Goal: Transaction & Acquisition: Purchase product/service

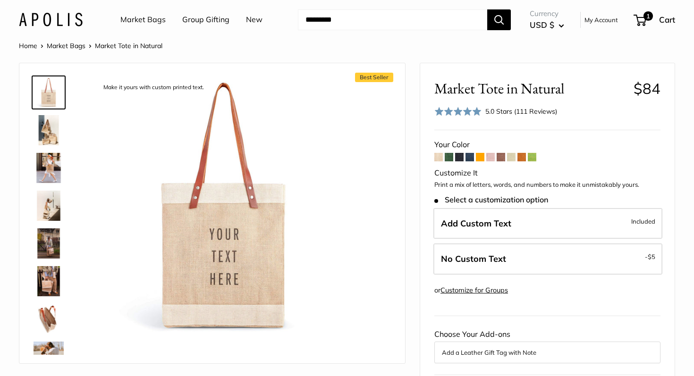
click at [70, 47] on link "Market Bags" at bounding box center [66, 46] width 39 height 8
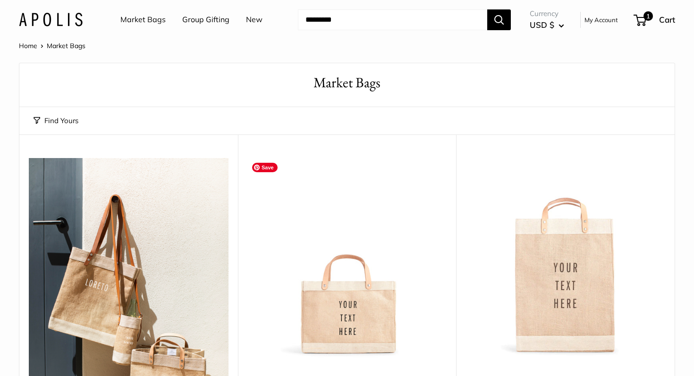
click at [0, 0] on img at bounding box center [0, 0] width 0 height 0
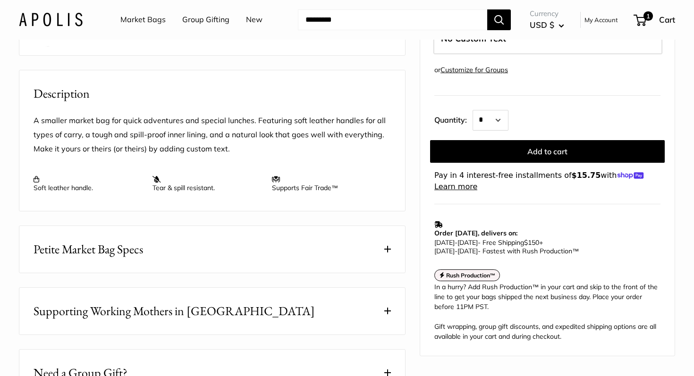
scroll to position [309, 0]
click at [390, 251] on span at bounding box center [387, 248] width 7 height 7
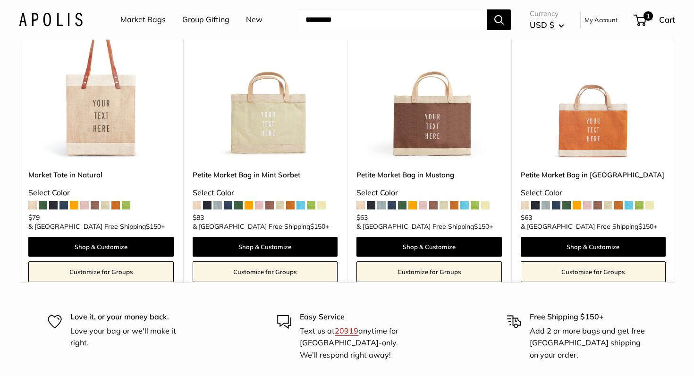
scroll to position [2947, 0]
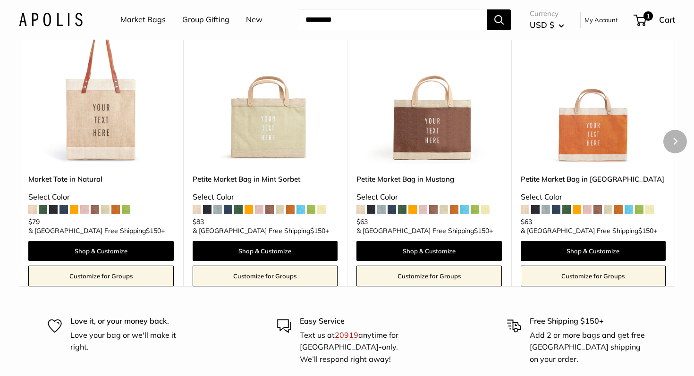
click at [206, 214] on span at bounding box center [207, 209] width 8 height 8
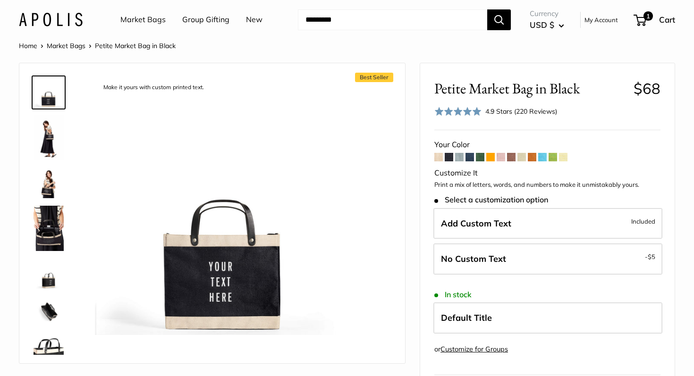
click at [459, 159] on span at bounding box center [459, 157] width 8 height 8
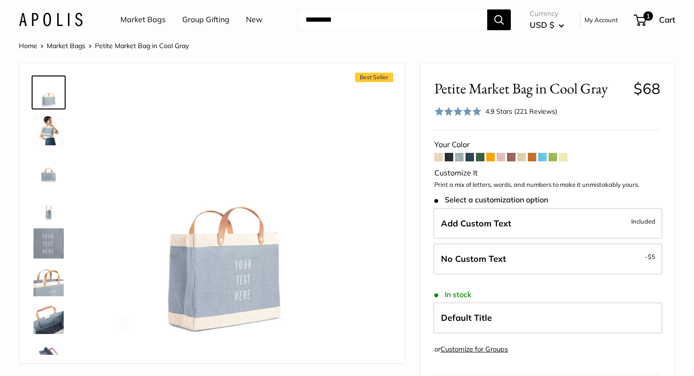
click at [468, 159] on span at bounding box center [469, 157] width 8 height 8
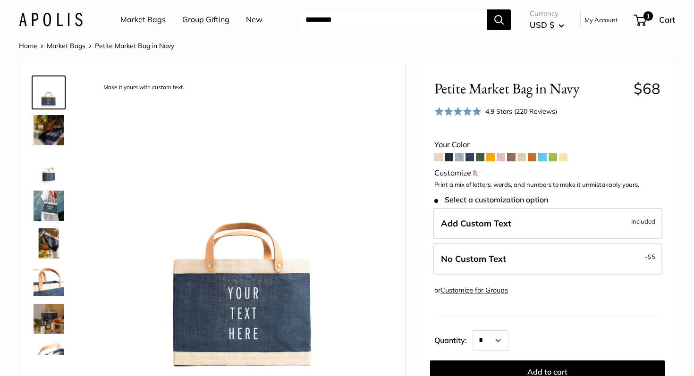
click at [479, 157] on span at bounding box center [480, 157] width 8 height 8
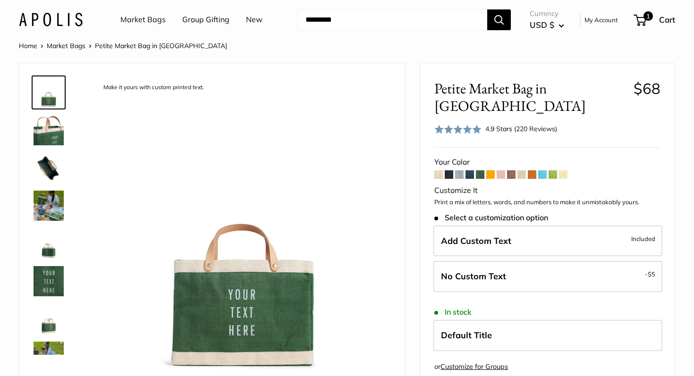
click at [491, 170] on span at bounding box center [490, 174] width 8 height 8
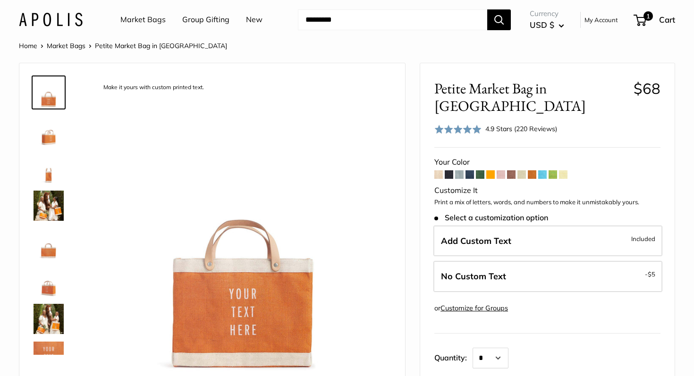
click at [506, 159] on form "Your Color -" at bounding box center [547, 292] width 226 height 275
click at [503, 170] on span at bounding box center [500, 174] width 8 height 8
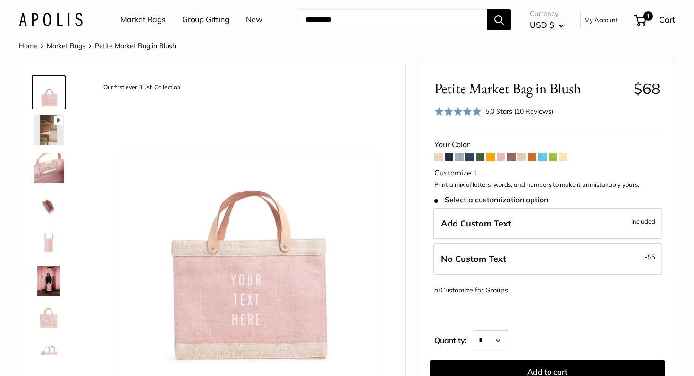
click at [511, 159] on span at bounding box center [511, 157] width 8 height 8
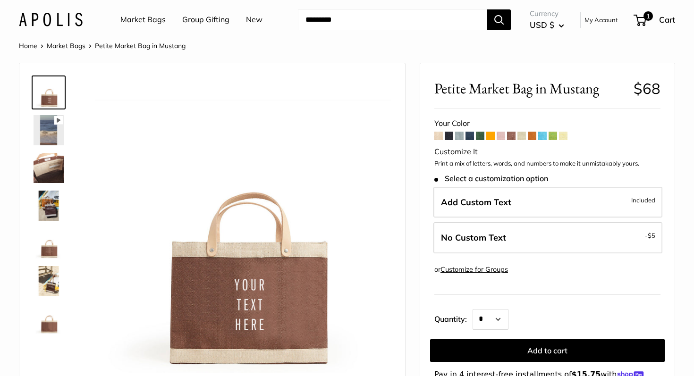
click at [526, 136] on span at bounding box center [521, 136] width 8 height 8
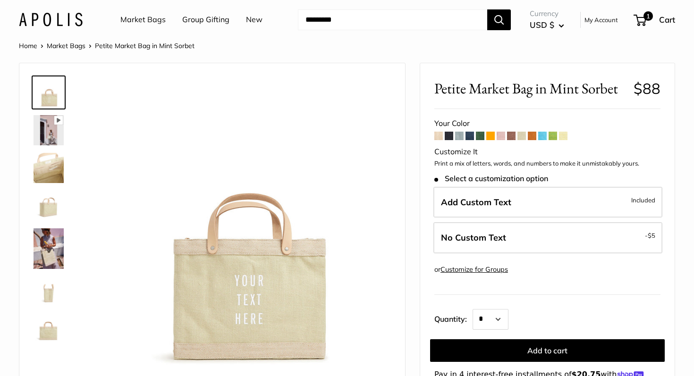
click at [535, 138] on span at bounding box center [532, 136] width 8 height 8
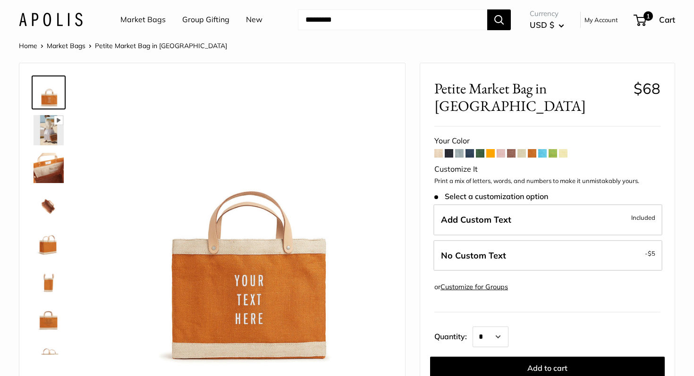
click at [543, 149] on span at bounding box center [542, 153] width 8 height 8
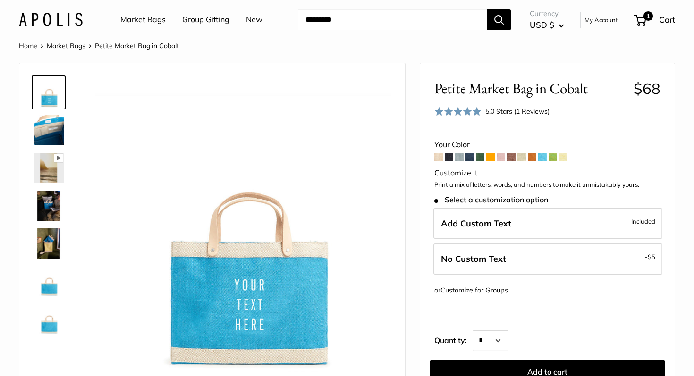
click at [552, 156] on span at bounding box center [552, 157] width 8 height 8
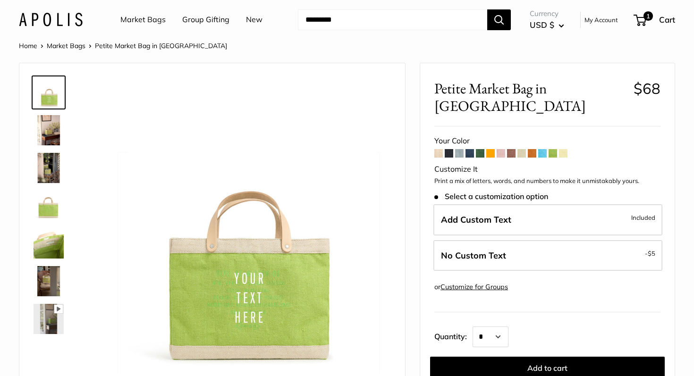
click at [566, 149] on span at bounding box center [563, 153] width 8 height 8
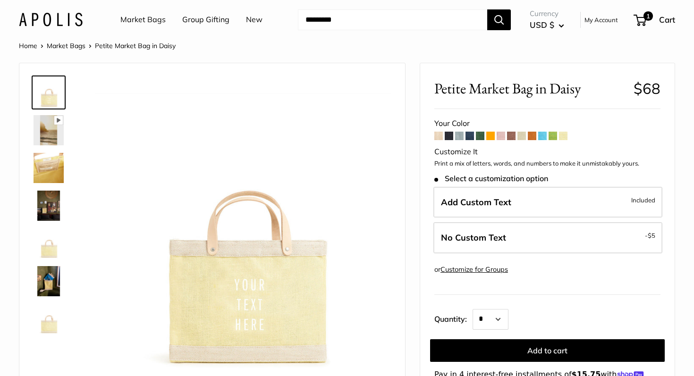
click at [439, 141] on form "Your Color -" at bounding box center [547, 254] width 226 height 275
click at [438, 137] on span at bounding box center [438, 136] width 8 height 8
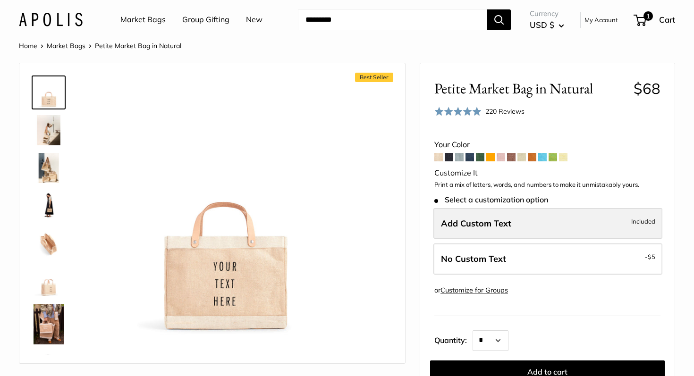
click at [480, 218] on span "Add Custom Text" at bounding box center [476, 223] width 70 height 11
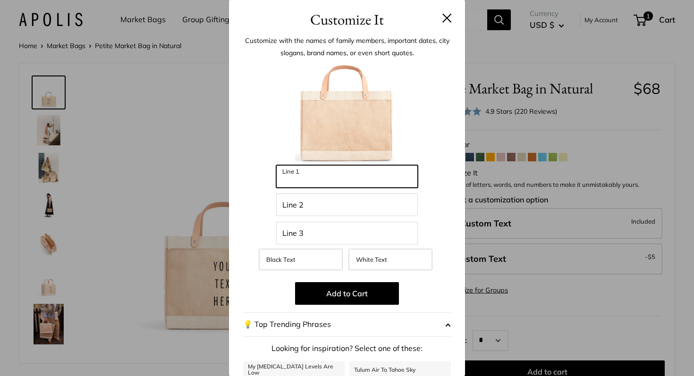
click at [374, 186] on input "Line 1" at bounding box center [347, 176] width 142 height 23
type input "******"
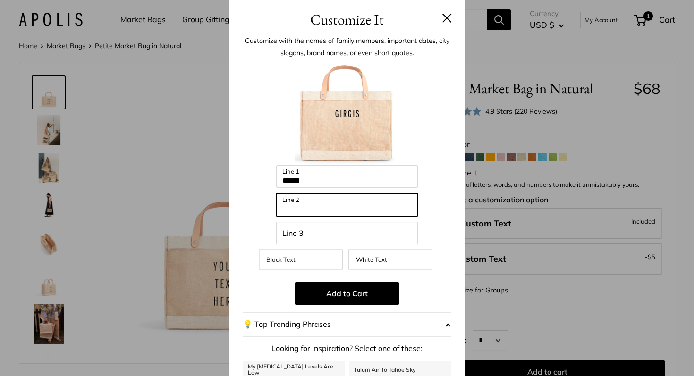
click at [336, 209] on input "Line 2" at bounding box center [347, 204] width 142 height 23
click at [297, 209] on input "********" at bounding box center [347, 204] width 142 height 23
type input "*********"
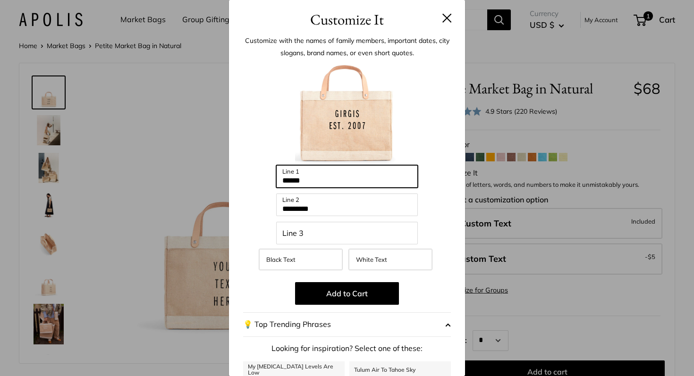
click at [282, 183] on input "******" at bounding box center [347, 176] width 142 height 23
drag, startPoint x: 305, startPoint y: 179, endPoint x: 276, endPoint y: 178, distance: 28.3
click at [276, 179] on input "**********" at bounding box center [347, 176] width 142 height 23
click at [336, 183] on input "**********" at bounding box center [347, 176] width 142 height 23
type input "*"
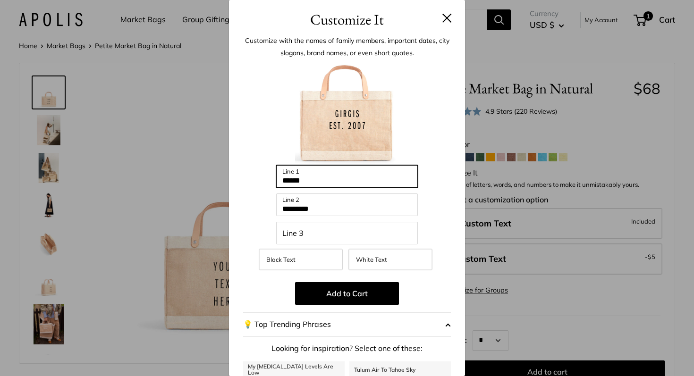
click at [281, 183] on input "******" at bounding box center [347, 176] width 142 height 23
type input "**********"
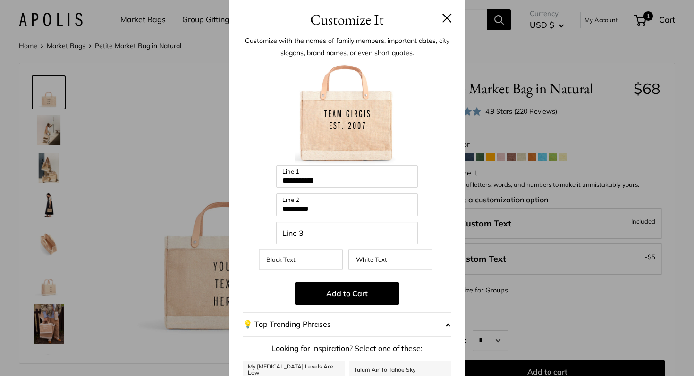
click at [396, 272] on div "Black Text White Text" at bounding box center [346, 262] width 211 height 26
click at [392, 265] on label "White Text" at bounding box center [390, 260] width 84 height 22
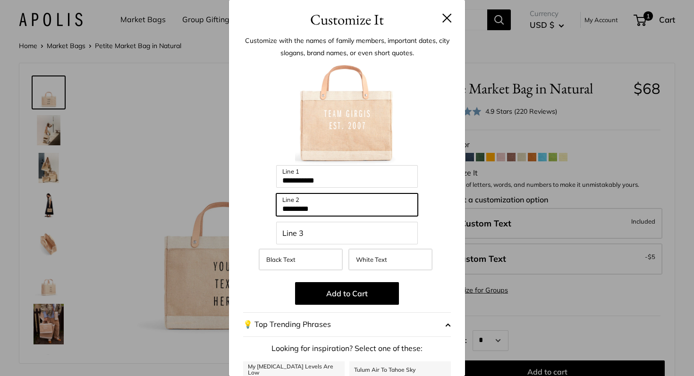
drag, startPoint x: 321, startPoint y: 207, endPoint x: 298, endPoint y: 208, distance: 23.1
click at [298, 208] on input "*********" at bounding box center [347, 204] width 142 height 23
click at [299, 209] on input "********" at bounding box center [347, 204] width 142 height 23
type input "*********"
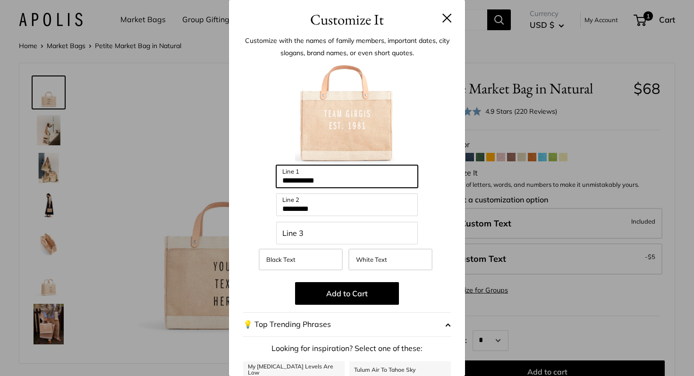
drag, startPoint x: 343, startPoint y: 182, endPoint x: 243, endPoint y: 180, distance: 100.0
click at [243, 180] on div "**********" at bounding box center [347, 256] width 236 height 450
drag, startPoint x: 339, startPoint y: 180, endPoint x: 277, endPoint y: 182, distance: 61.9
click at [277, 182] on input "**********" at bounding box center [347, 176] width 142 height 23
type input "*"
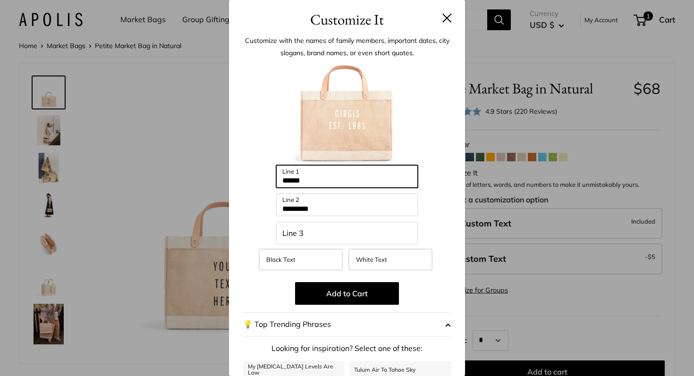
drag, startPoint x: 311, startPoint y: 182, endPoint x: 254, endPoint y: 179, distance: 57.7
click at [254, 179] on div "Enter 39 letters ****** Line 1 ********* Line 2 Line 3 Black Text White Text Ad…" at bounding box center [347, 268] width 208 height 415
type input "*"
type input "**********"
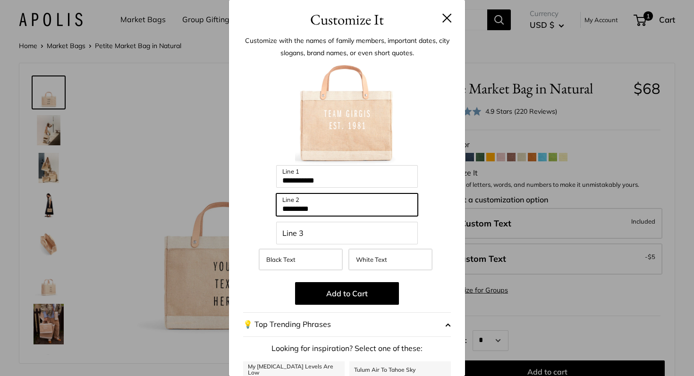
drag, startPoint x: 321, startPoint y: 208, endPoint x: 299, endPoint y: 208, distance: 22.2
click at [299, 208] on input "*********" at bounding box center [347, 204] width 142 height 23
type input "*********"
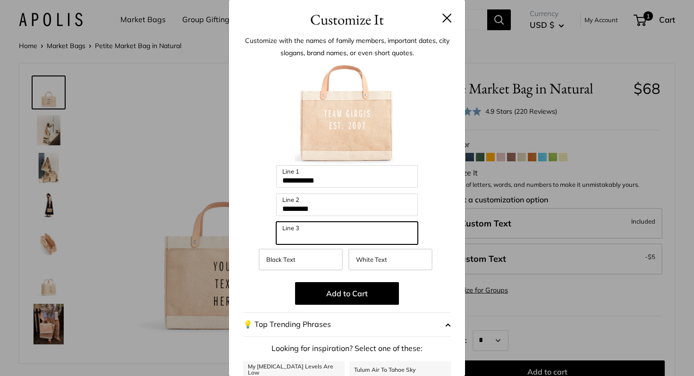
drag, startPoint x: 311, startPoint y: 233, endPoint x: 269, endPoint y: 235, distance: 42.0
click at [269, 235] on div "**********" at bounding box center [347, 268] width 208 height 415
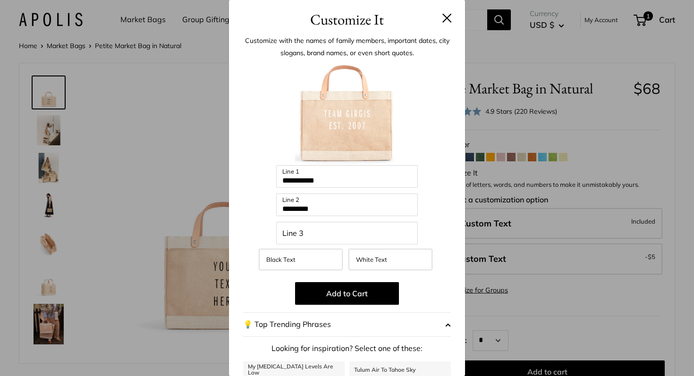
click at [448, 17] on button at bounding box center [446, 17] width 9 height 9
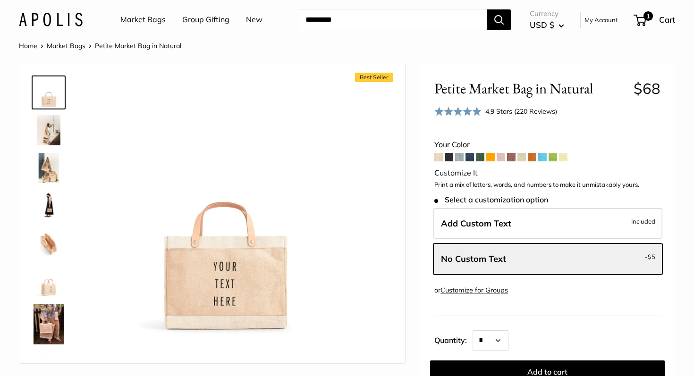
click at [48, 206] on img at bounding box center [49, 206] width 30 height 30
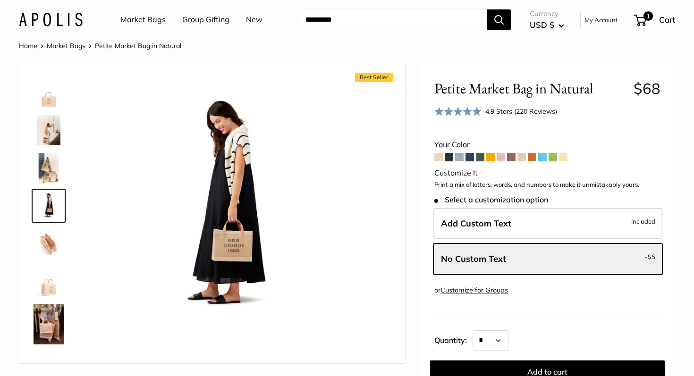
click at [52, 166] on img at bounding box center [49, 168] width 30 height 30
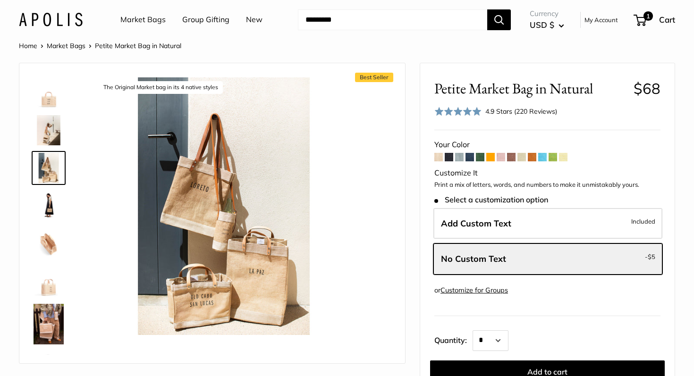
click at [53, 131] on img at bounding box center [49, 130] width 30 height 30
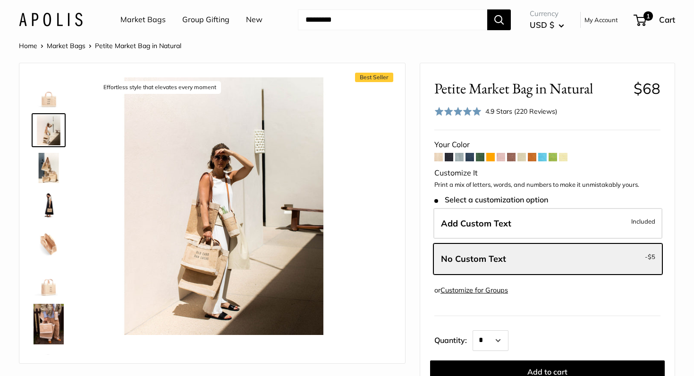
click at [50, 104] on img at bounding box center [49, 92] width 30 height 30
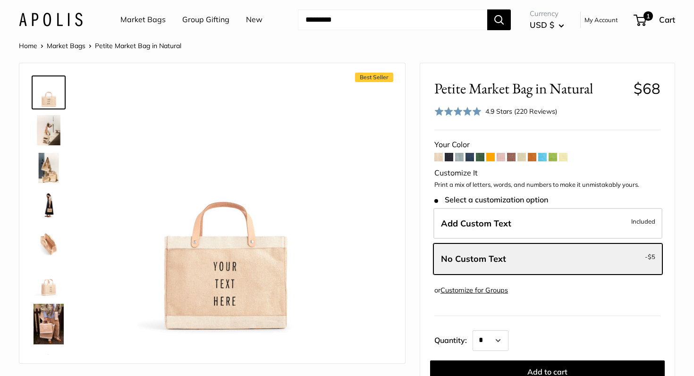
click at [51, 243] on img at bounding box center [49, 243] width 30 height 30
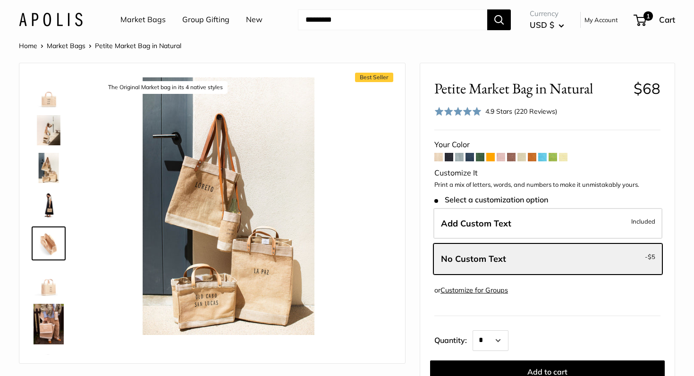
scroll to position [29, 0]
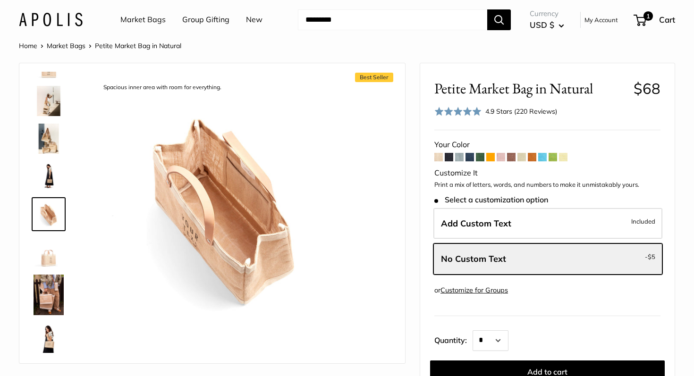
click at [46, 275] on img at bounding box center [49, 295] width 30 height 41
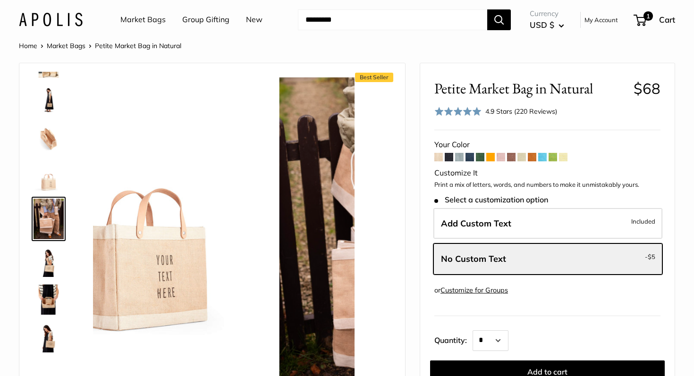
scroll to position [110, 0]
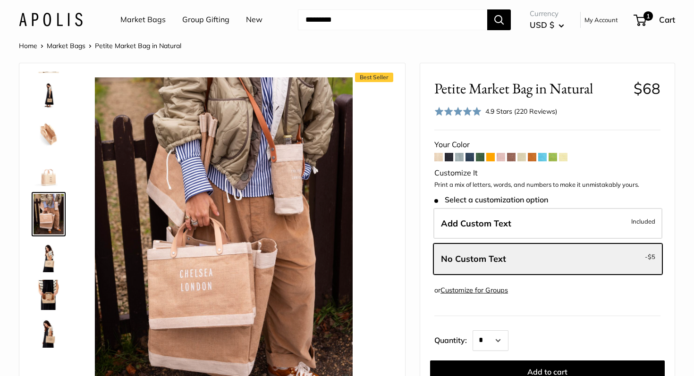
click at [47, 313] on div at bounding box center [52, 213] width 45 height 283
click at [47, 318] on img at bounding box center [49, 333] width 30 height 30
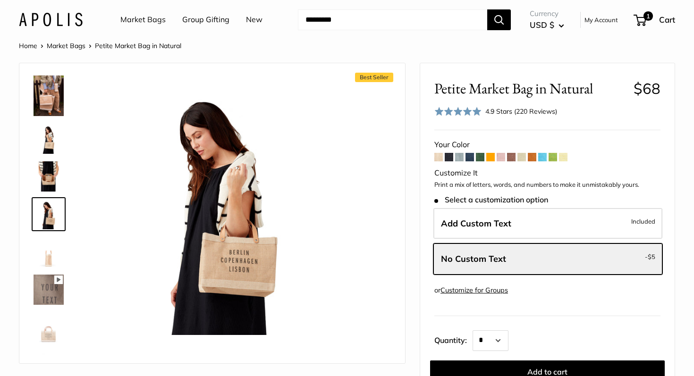
click at [54, 276] on icon at bounding box center [58, 279] width 9 height 9
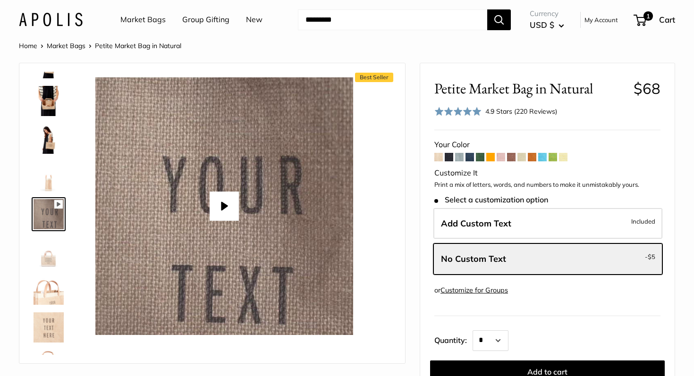
scroll to position [448, 0]
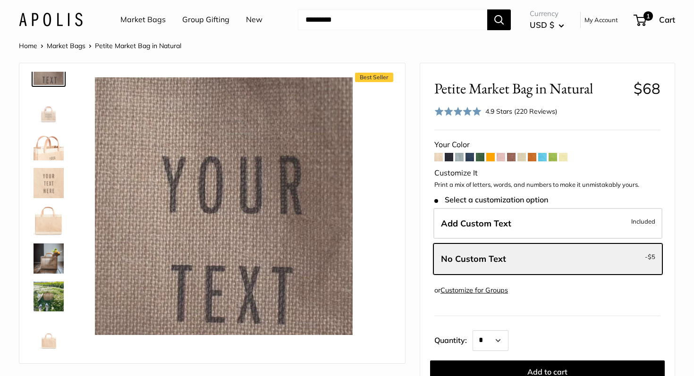
click at [54, 297] on img at bounding box center [49, 296] width 30 height 30
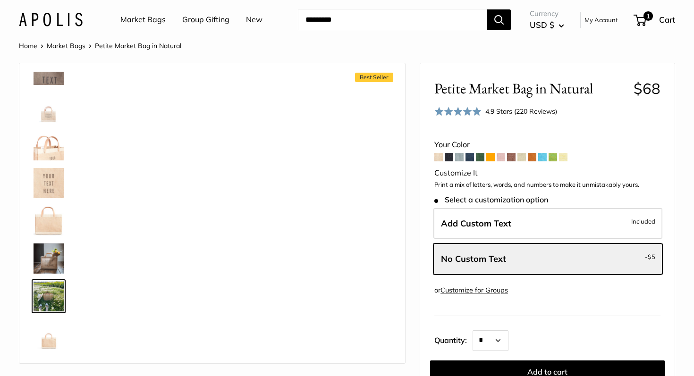
click at [51, 270] on img at bounding box center [49, 258] width 30 height 30
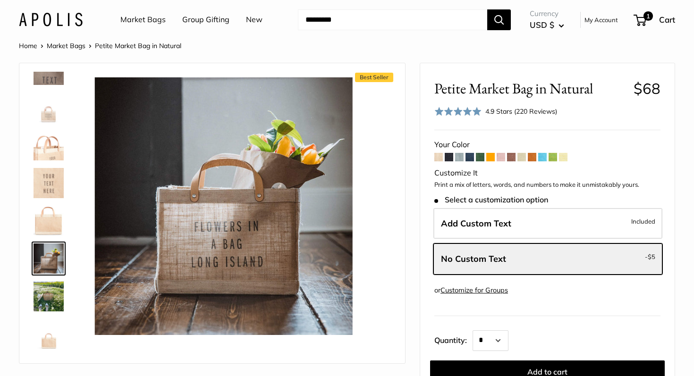
type input "*****"
click at [644, 19] on span "1" at bounding box center [647, 15] width 11 height 11
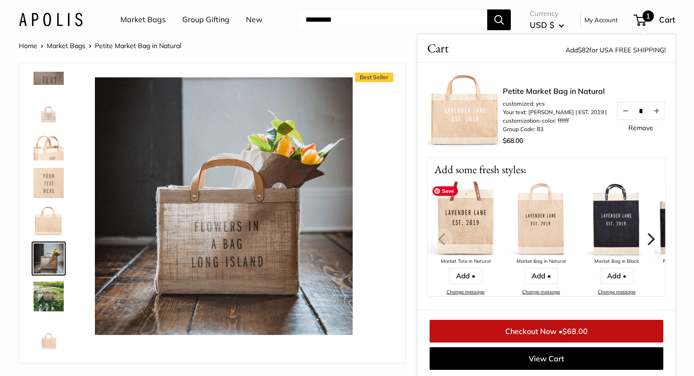
click at [483, 233] on img at bounding box center [464, 219] width 75 height 75
click at [484, 234] on img at bounding box center [464, 219] width 75 height 75
click at [474, 228] on img at bounding box center [464, 219] width 75 height 75
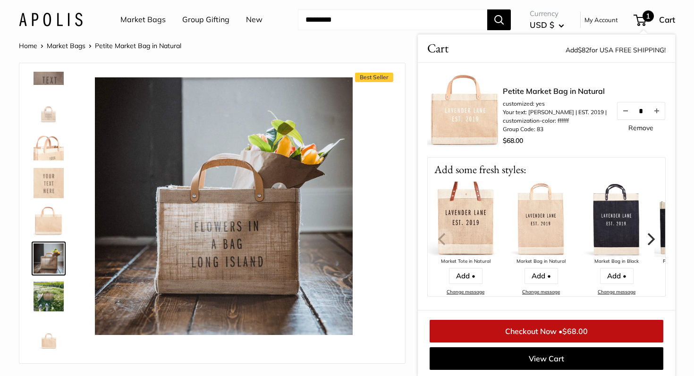
click at [467, 292] on link "Change message" at bounding box center [465, 292] width 38 height 6
click at [465, 226] on img at bounding box center [464, 219] width 75 height 75
click at [461, 278] on link "Add •" at bounding box center [466, 276] width 34 height 16
click at [652, 238] on icon "Next" at bounding box center [651, 239] width 8 height 12
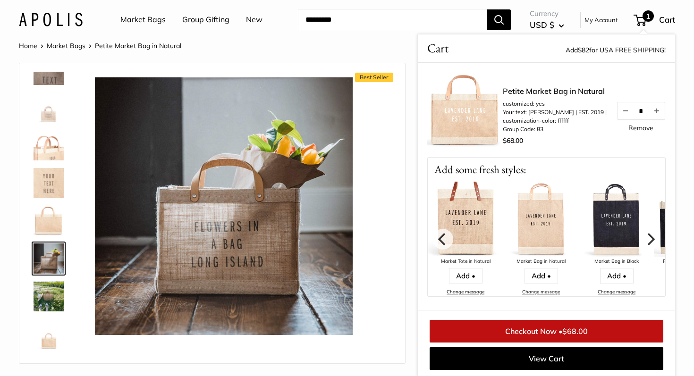
click at [653, 238] on icon "Next" at bounding box center [651, 239] width 8 height 12
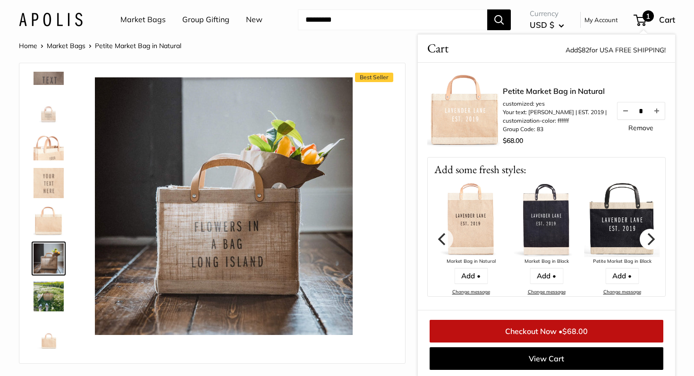
click at [653, 238] on icon "Next" at bounding box center [651, 239] width 8 height 12
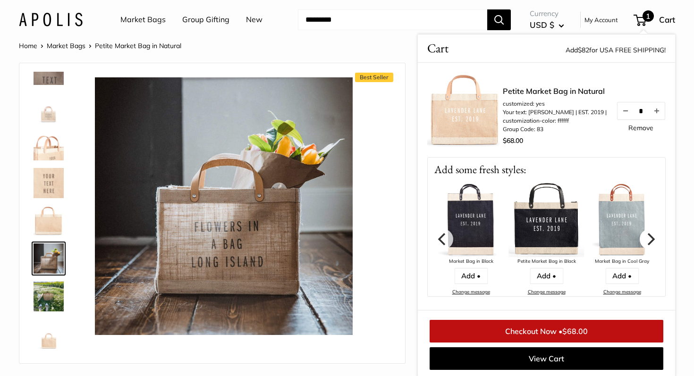
click at [653, 238] on icon "Next" at bounding box center [651, 239] width 8 height 12
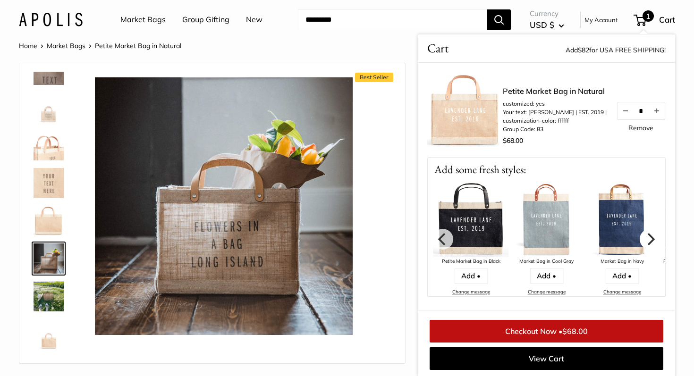
click at [653, 238] on icon "Next" at bounding box center [651, 239] width 8 height 12
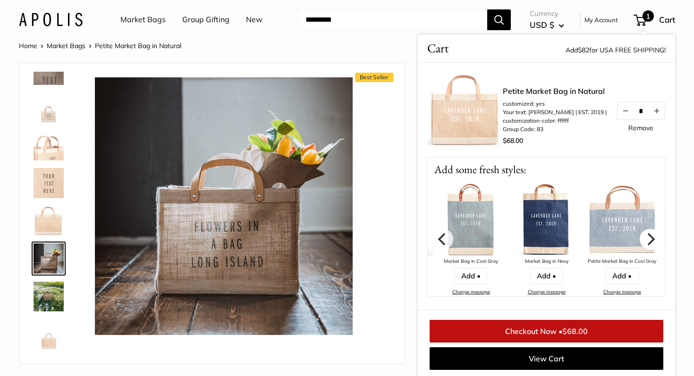
click at [653, 238] on icon "Next" at bounding box center [651, 239] width 8 height 12
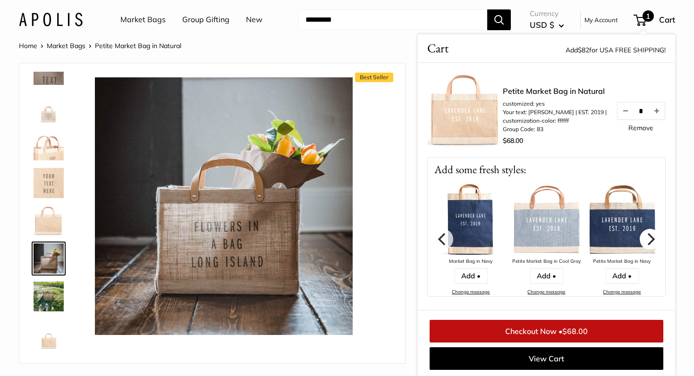
click at [653, 239] on icon "Next" at bounding box center [651, 239] width 8 height 12
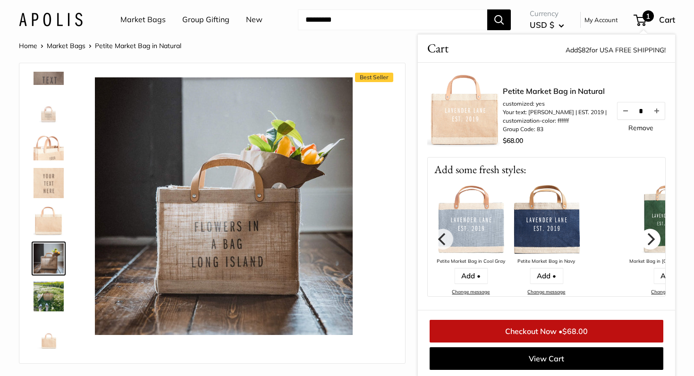
click at [653, 239] on icon "Next" at bounding box center [651, 239] width 8 height 12
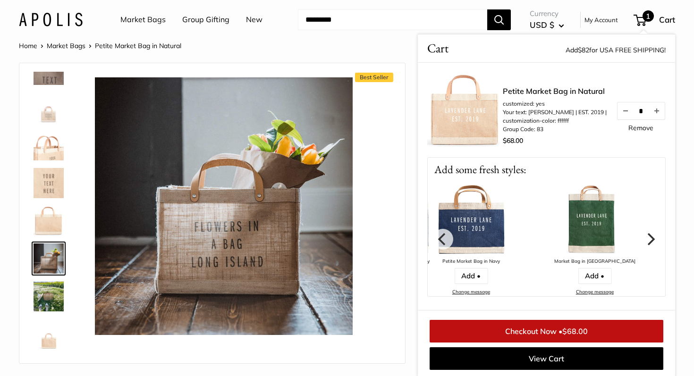
click at [653, 239] on icon "Next" at bounding box center [651, 239] width 8 height 12
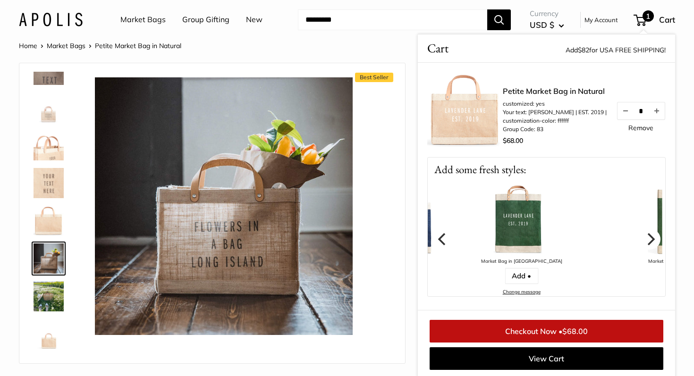
click at [653, 239] on icon "Next" at bounding box center [651, 239] width 8 height 12
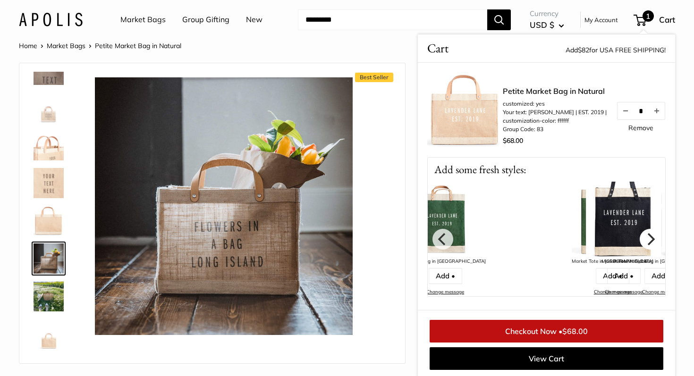
click at [653, 239] on icon "Next" at bounding box center [651, 239] width 8 height 12
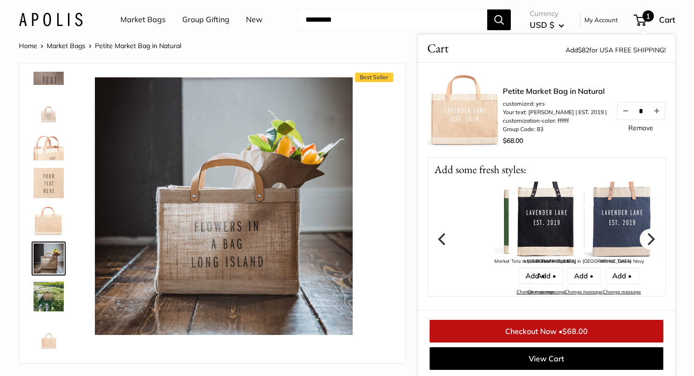
click at [653, 239] on icon "Next" at bounding box center [651, 239] width 8 height 12
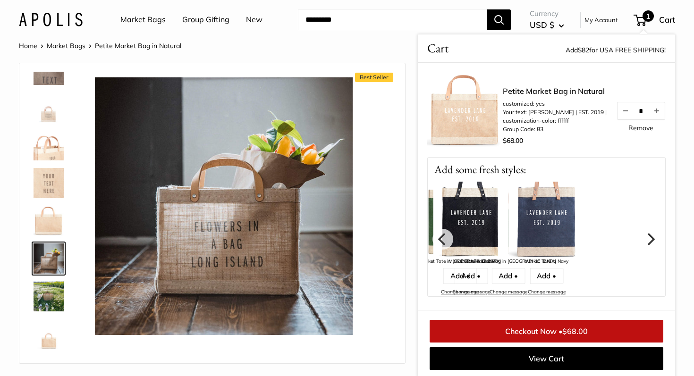
click at [653, 239] on icon "Next" at bounding box center [651, 239] width 8 height 12
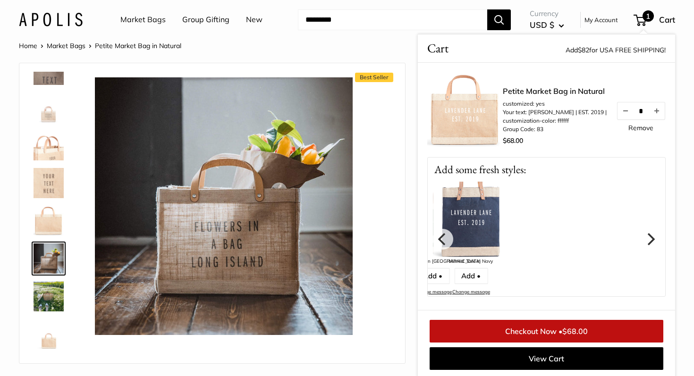
click at [653, 239] on icon "Next" at bounding box center [651, 239] width 8 height 12
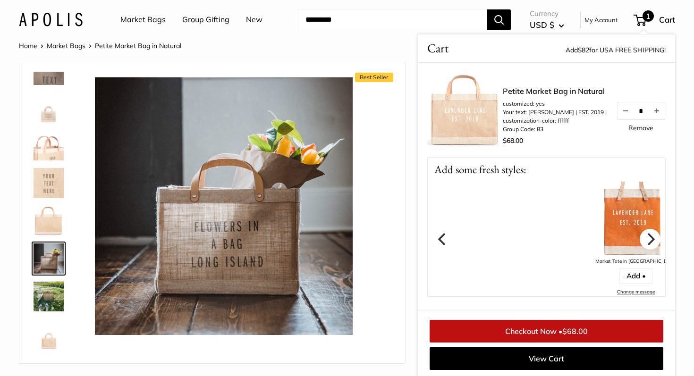
click at [653, 239] on icon "Next" at bounding box center [651, 239] width 8 height 12
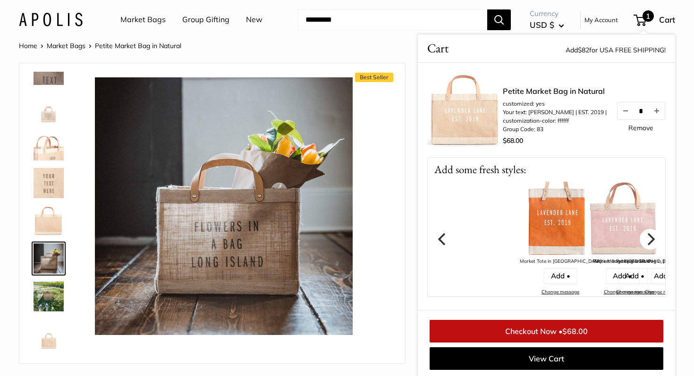
click at [653, 239] on icon "Next" at bounding box center [651, 239] width 8 height 12
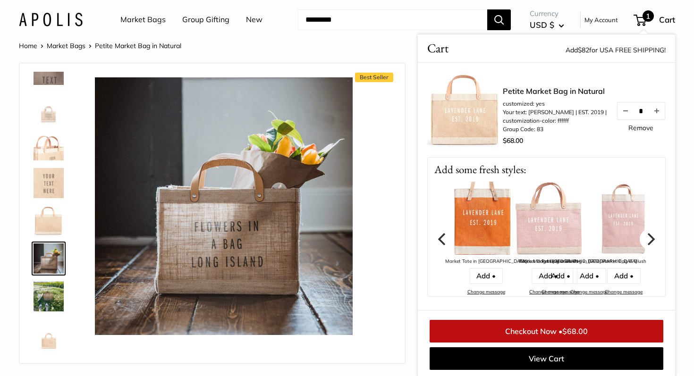
click at [653, 239] on icon "Next" at bounding box center [651, 239] width 8 height 12
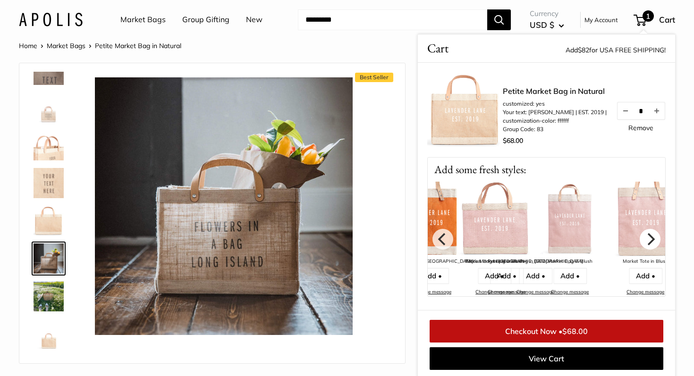
click at [653, 239] on icon "Next" at bounding box center [651, 239] width 8 height 12
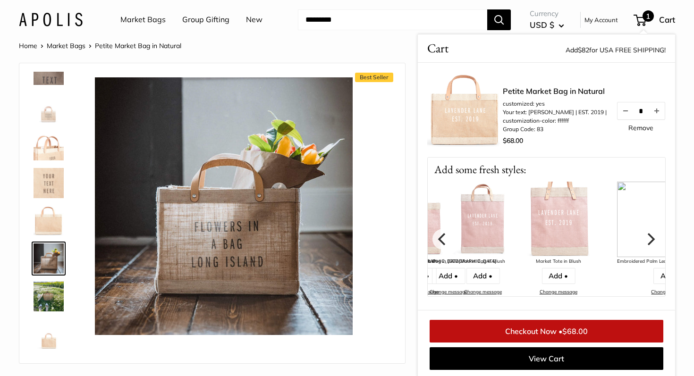
click at [653, 239] on icon "Next" at bounding box center [651, 239] width 8 height 12
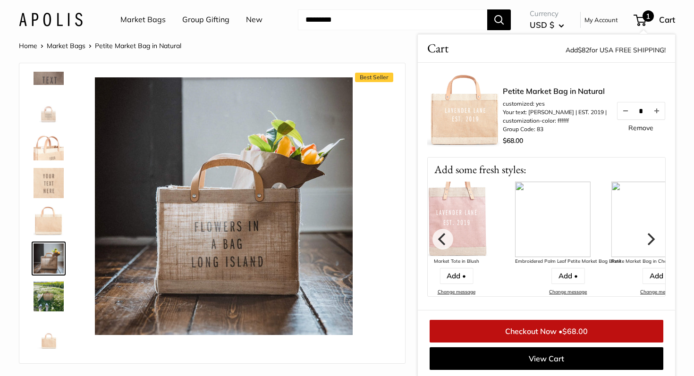
click at [653, 239] on icon "Next" at bounding box center [651, 239] width 8 height 12
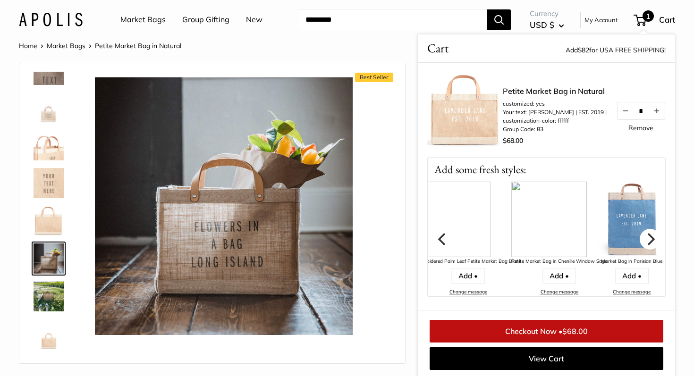
click at [653, 239] on icon "Next" at bounding box center [651, 239] width 8 height 12
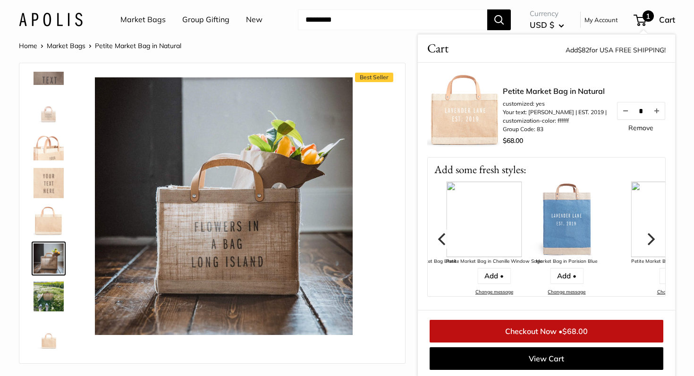
click at [653, 239] on icon "Next" at bounding box center [651, 239] width 8 height 12
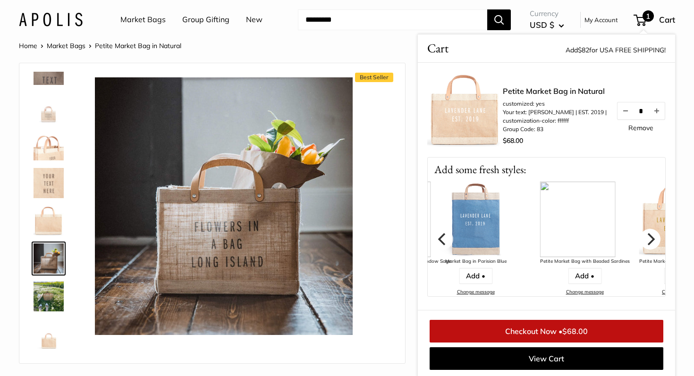
click at [653, 239] on icon "Next" at bounding box center [651, 239] width 8 height 12
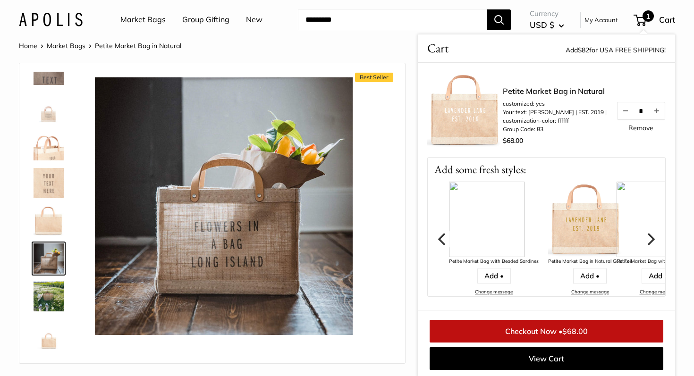
click at [653, 239] on icon "Next" at bounding box center [651, 239] width 8 height 12
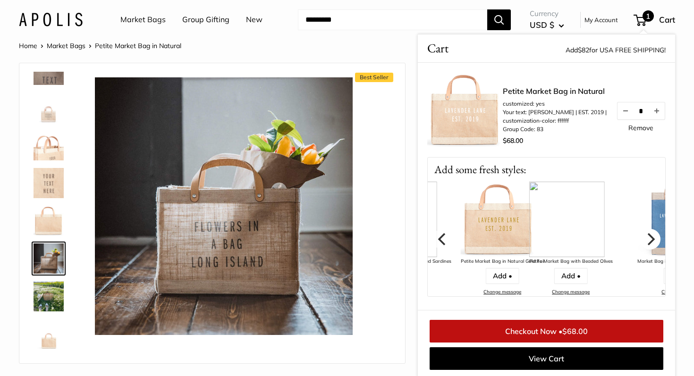
click at [653, 239] on icon "Next" at bounding box center [651, 239] width 8 height 12
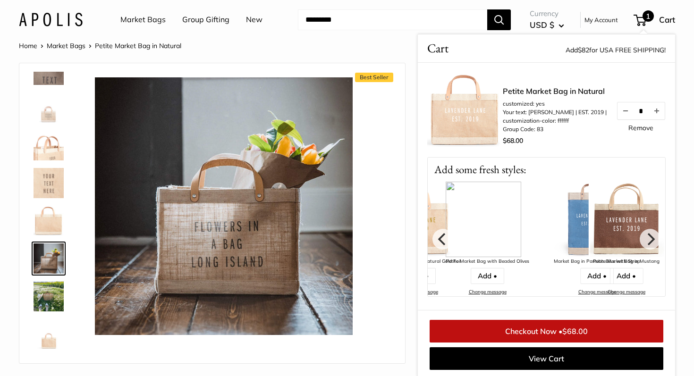
scroll to position [1, 0]
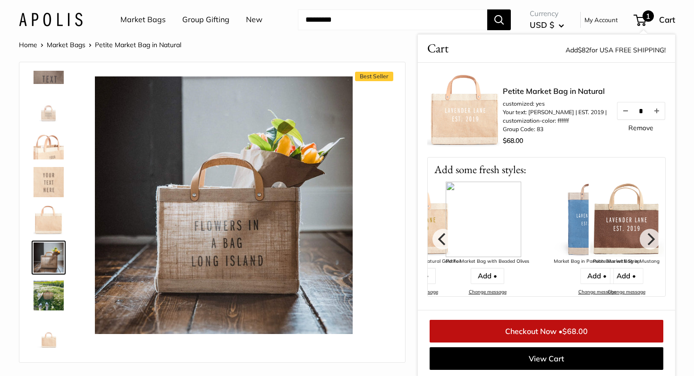
click at [341, 17] on input "Search..." at bounding box center [392, 19] width 189 height 21
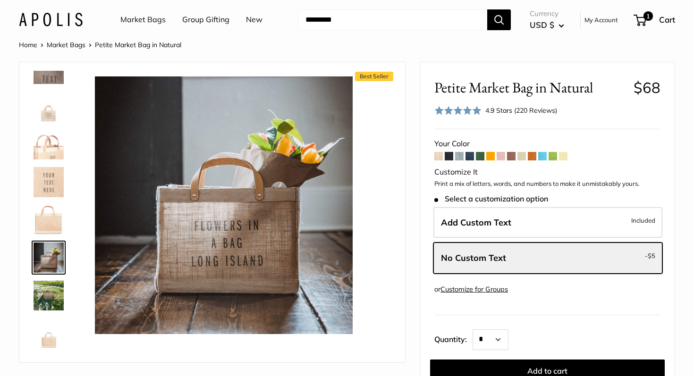
click at [341, 21] on input "Search..." at bounding box center [392, 19] width 189 height 21
type input "****"
click at [487, 9] on button "Search" at bounding box center [499, 19] width 24 height 21
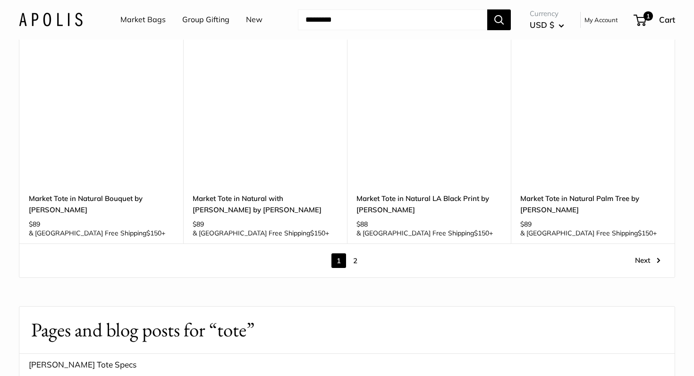
scroll to position [1306, 0]
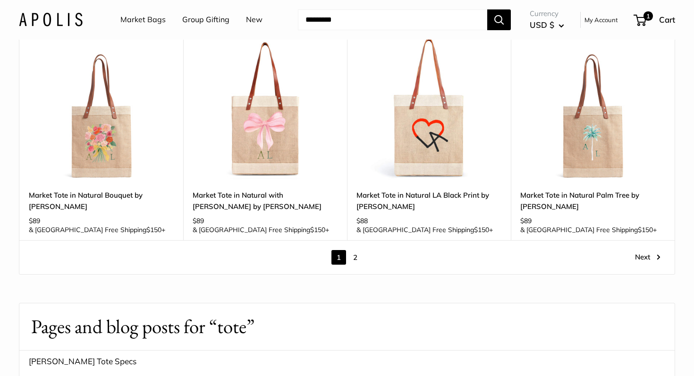
click at [360, 250] on link "2" at bounding box center [355, 257] width 15 height 15
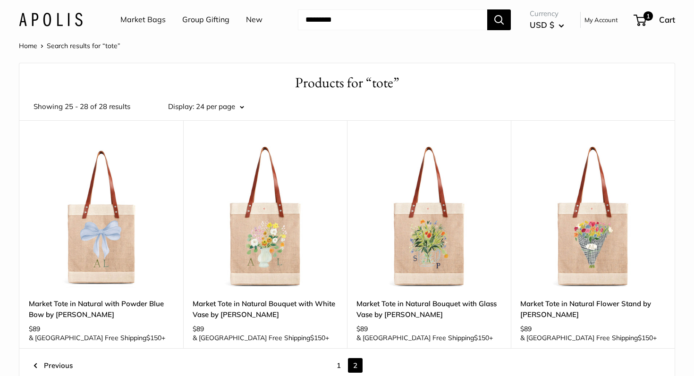
click at [140, 19] on link "Market Bags" at bounding box center [142, 20] width 45 height 14
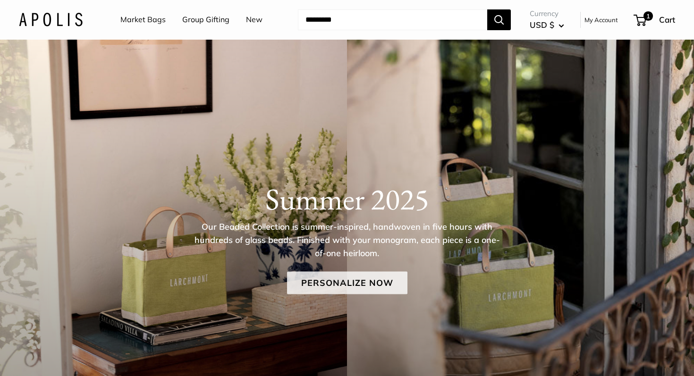
click at [315, 288] on link "Personalize Now" at bounding box center [347, 283] width 120 height 23
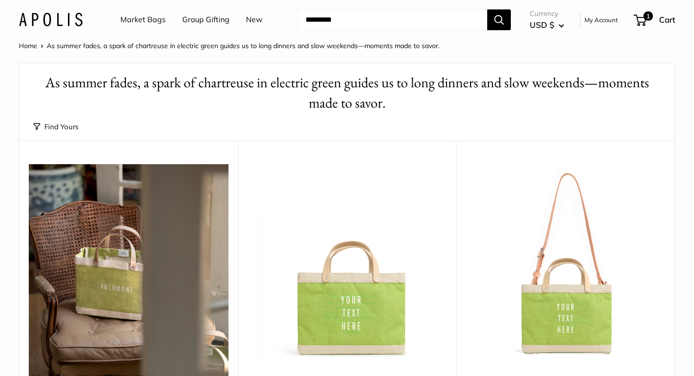
click at [204, 21] on link "Group Gifting" at bounding box center [205, 20] width 47 height 14
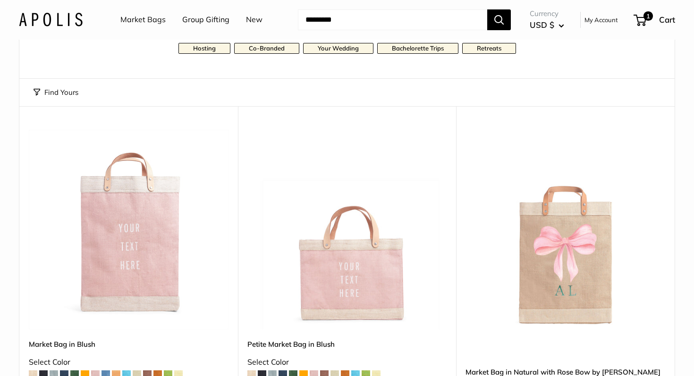
scroll to position [113, 0]
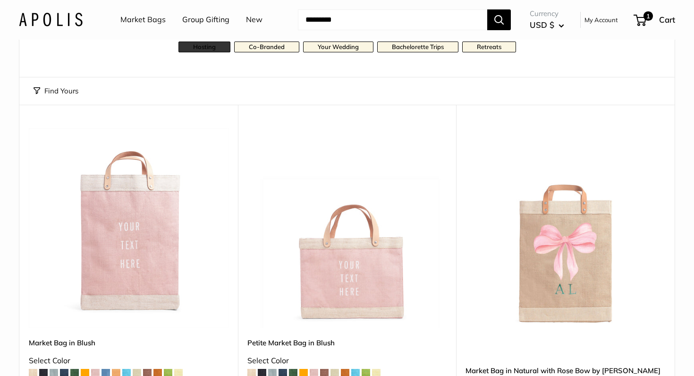
click at [221, 47] on link "Hosting" at bounding box center [204, 47] width 52 height 11
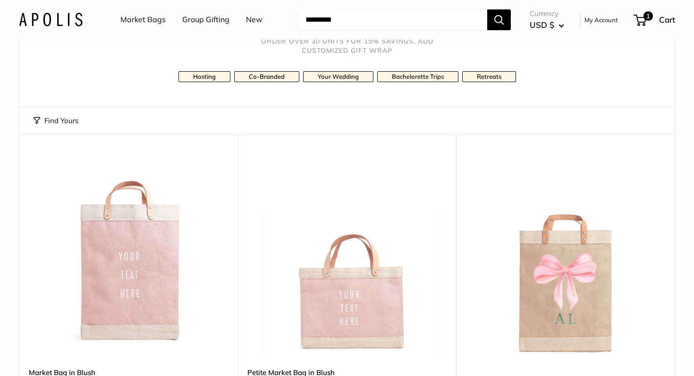
scroll to position [84, 0]
click at [344, 77] on link "Your Wedding" at bounding box center [338, 75] width 70 height 11
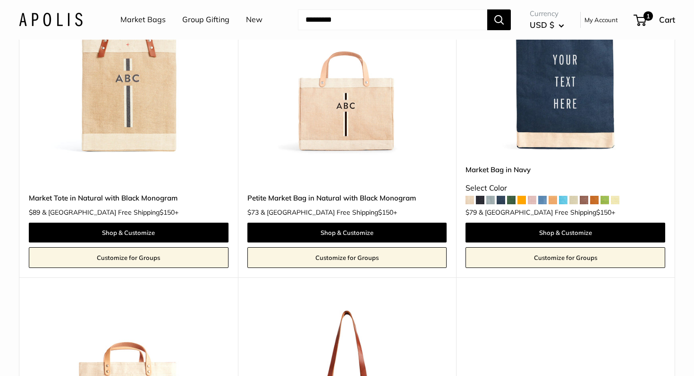
scroll to position [2956, 0]
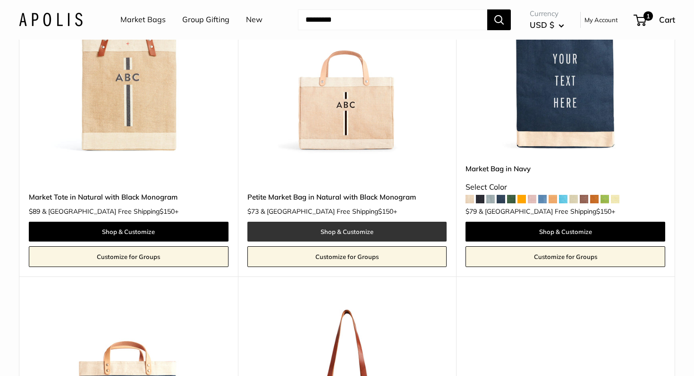
click at [324, 228] on link "Shop & Customize" at bounding box center [347, 232] width 200 height 20
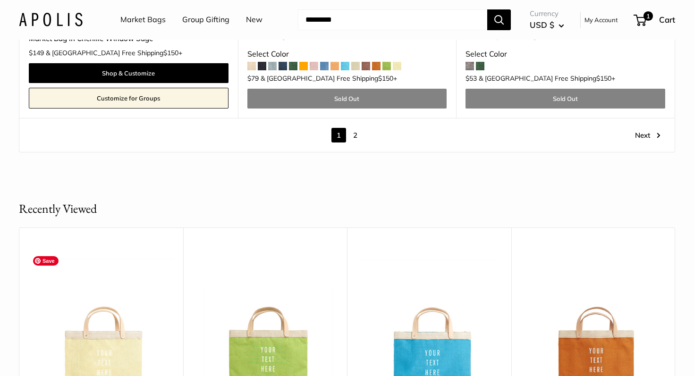
scroll to position [5416, 0]
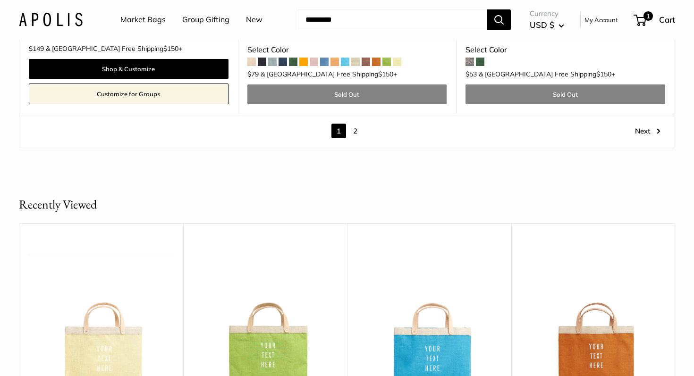
click at [354, 133] on link "2" at bounding box center [355, 131] width 15 height 15
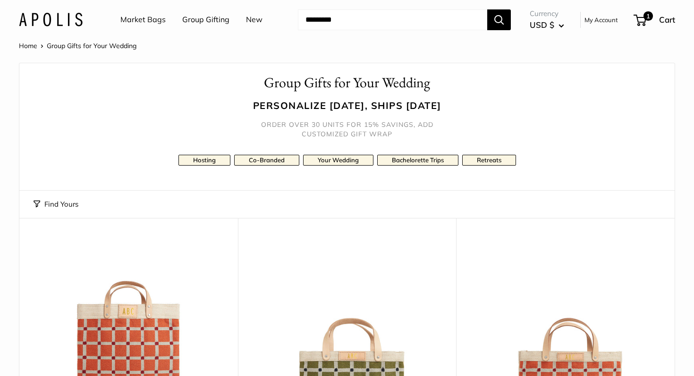
click at [143, 20] on link "Market Bags" at bounding box center [142, 20] width 45 height 14
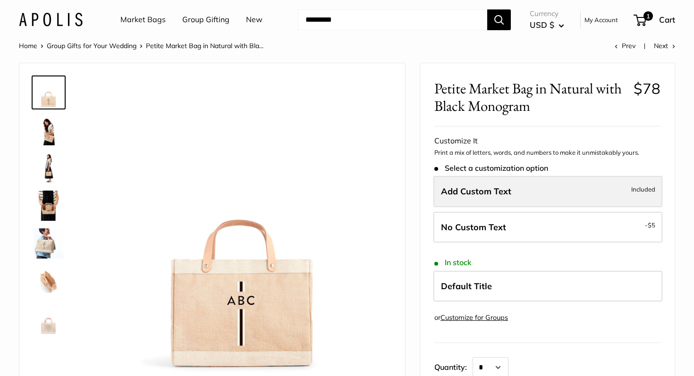
click at [490, 193] on span "Add Custom Text" at bounding box center [476, 191] width 70 height 11
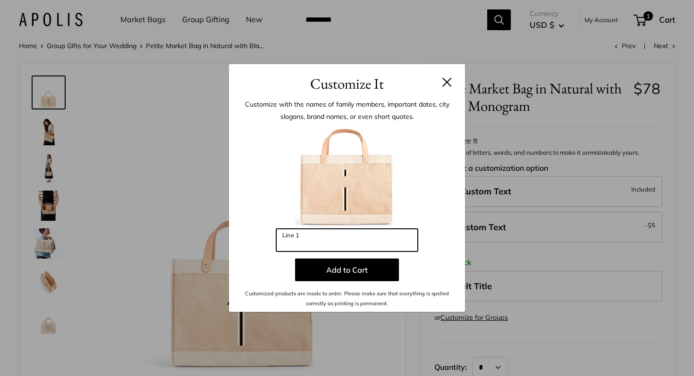
click at [358, 245] on input "Line 1" at bounding box center [347, 240] width 142 height 23
type input "*"
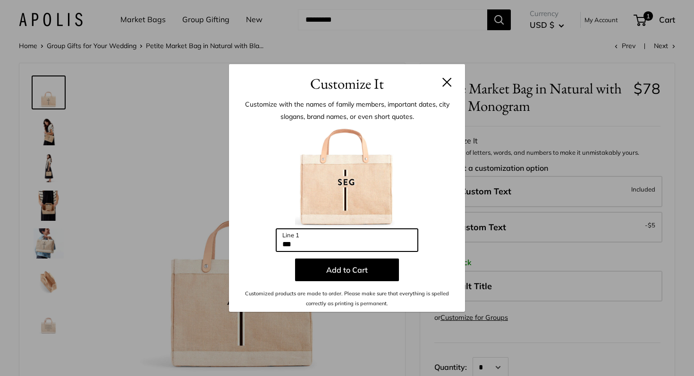
type input "***"
click at [446, 80] on button at bounding box center [446, 81] width 9 height 9
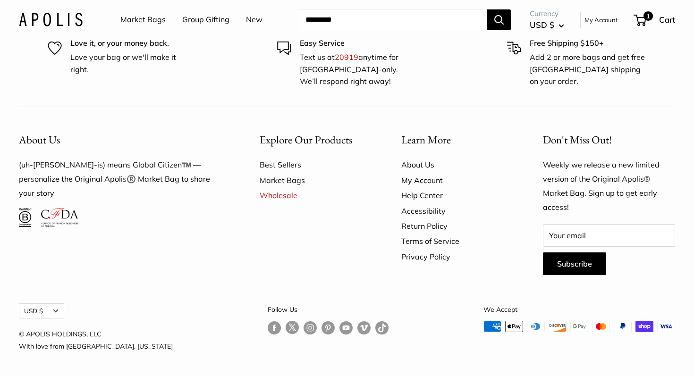
scroll to position [2650, 0]
click at [146, 19] on link "Market Bags" at bounding box center [142, 20] width 45 height 14
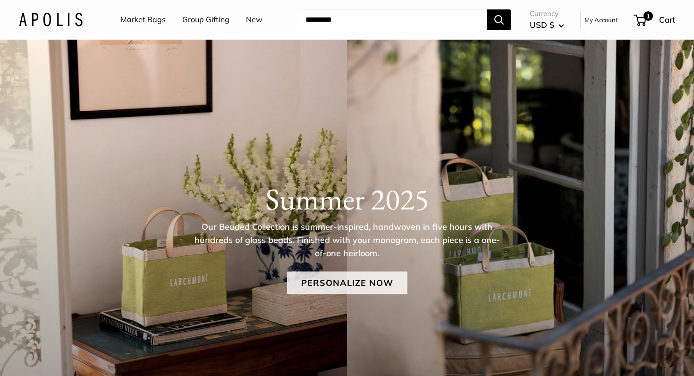
click at [338, 283] on link "Personalize Now" at bounding box center [347, 283] width 120 height 23
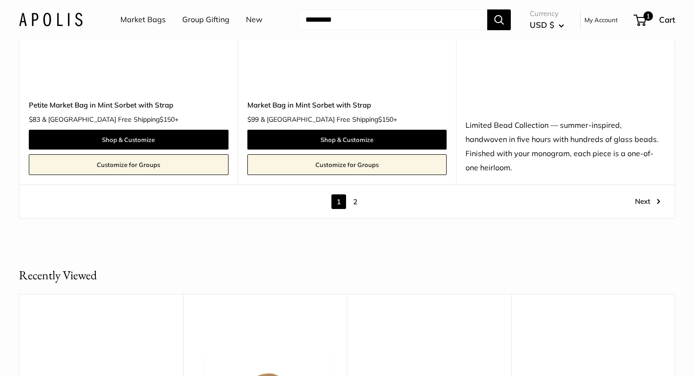
scroll to position [5527, 0]
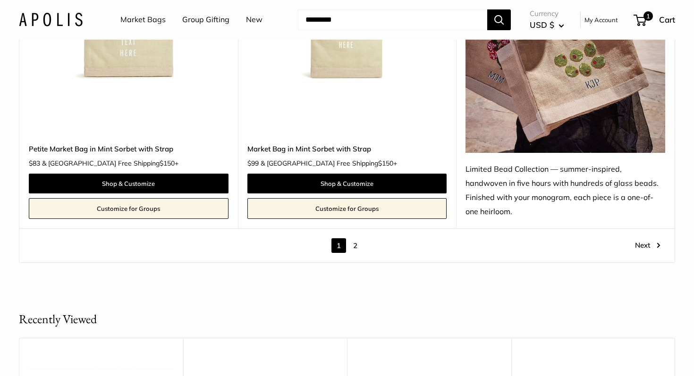
click at [355, 238] on link "2" at bounding box center [355, 245] width 15 height 15
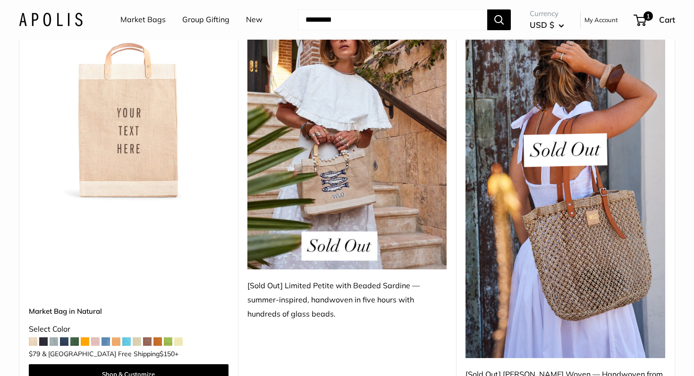
scroll to position [553, 0]
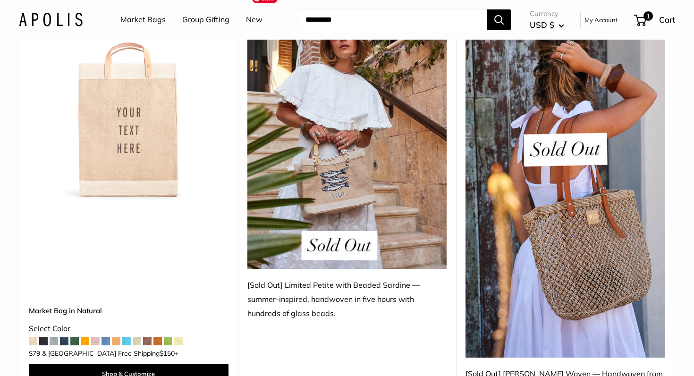
click at [333, 167] on img at bounding box center [347, 136] width 200 height 266
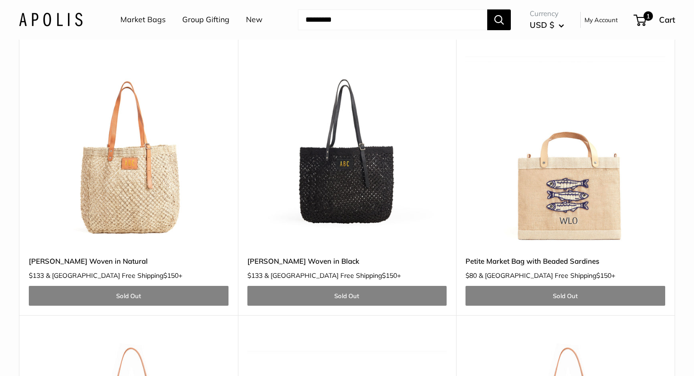
scroll to position [975, 0]
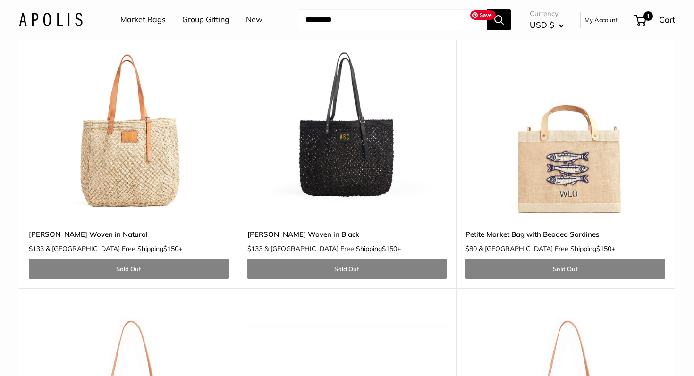
click at [0, 0] on img at bounding box center [0, 0] width 0 height 0
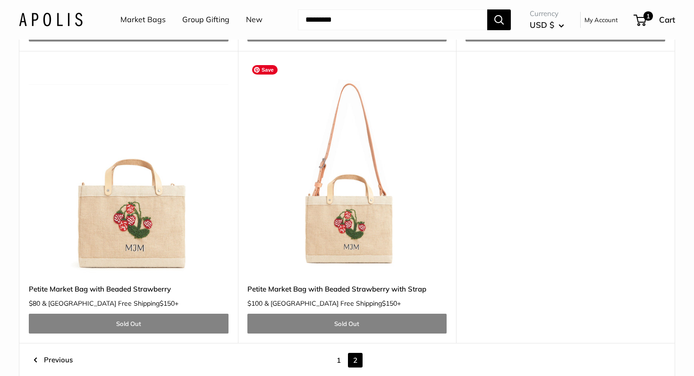
scroll to position [1506, 0]
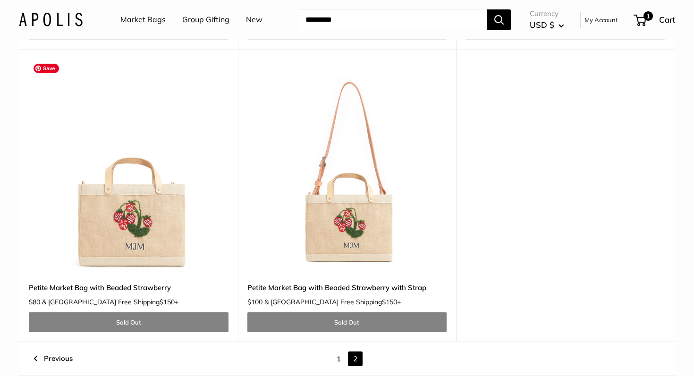
click at [0, 0] on img at bounding box center [0, 0] width 0 height 0
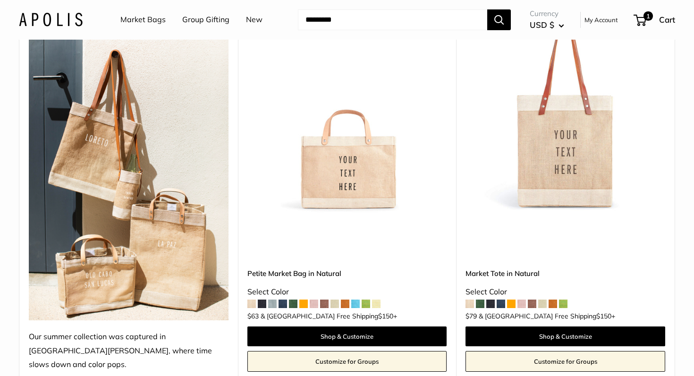
scroll to position [0, 0]
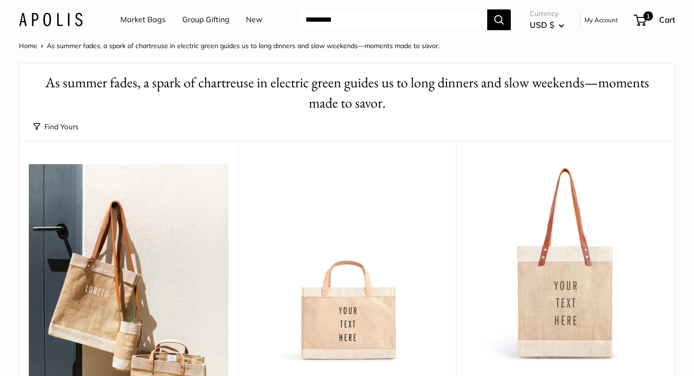
click at [154, 18] on link "Market Bags" at bounding box center [142, 20] width 45 height 14
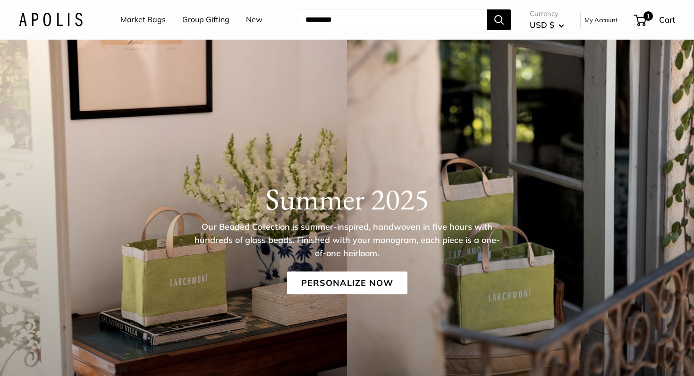
click at [205, 18] on link "Group Gifting" at bounding box center [205, 20] width 47 height 14
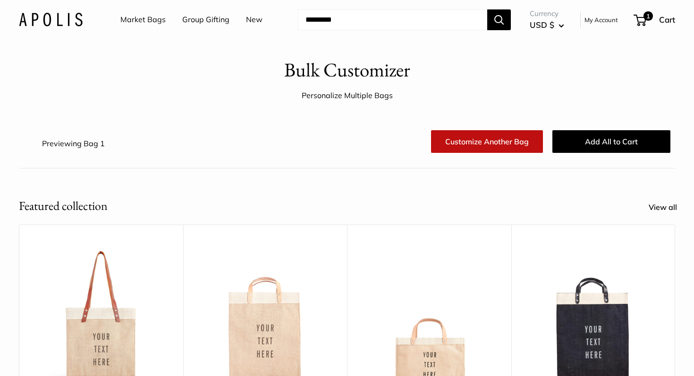
click at [489, 142] on link "Customize Another Bag" at bounding box center [487, 141] width 112 height 23
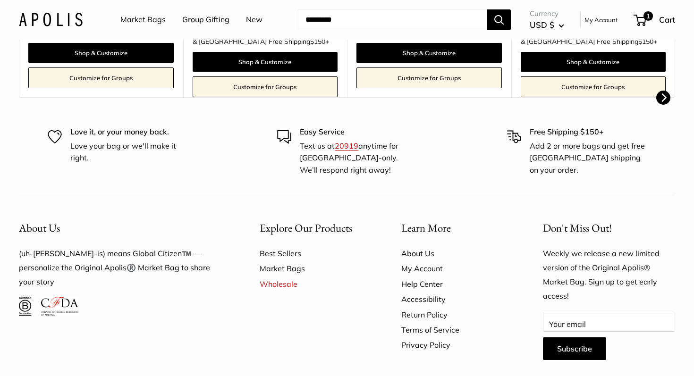
scroll to position [518, 0]
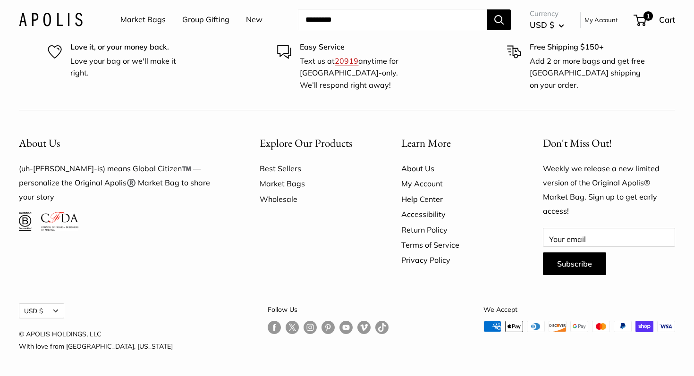
click at [286, 199] on link "Wholesale" at bounding box center [314, 199] width 109 height 15
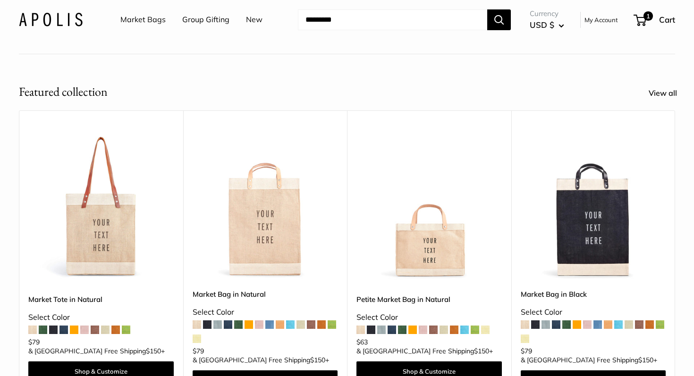
scroll to position [110, 0]
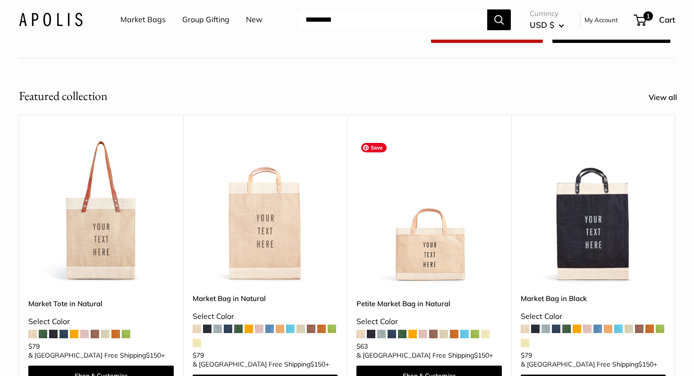
click at [0, 0] on img at bounding box center [0, 0] width 0 height 0
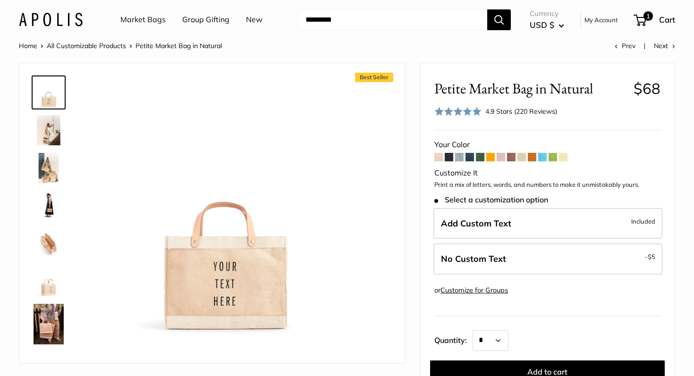
click at [462, 293] on link "Customize for Groups" at bounding box center [473, 290] width 67 height 8
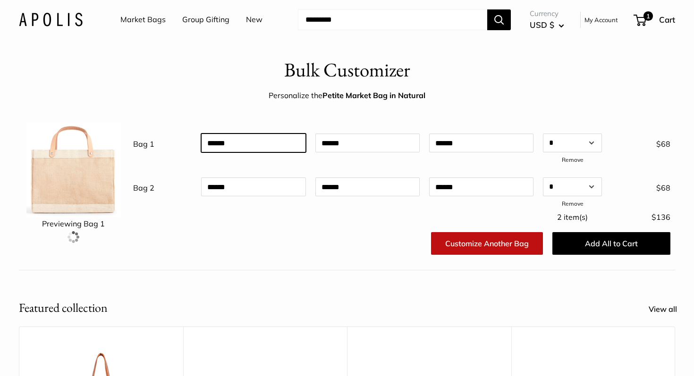
click at [251, 146] on input "text" at bounding box center [253, 143] width 104 height 19
type input "**********"
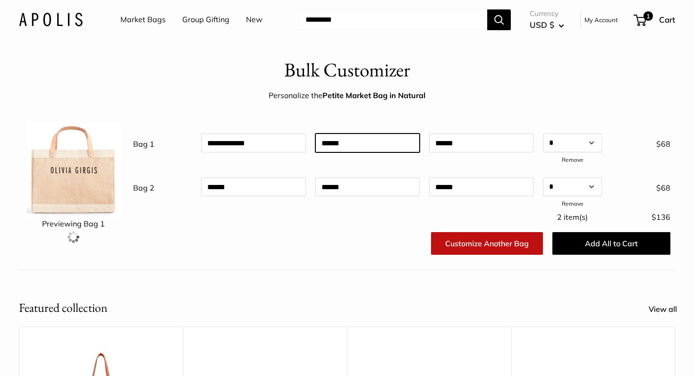
click at [403, 140] on input "text" at bounding box center [367, 143] width 104 height 19
drag, startPoint x: 361, startPoint y: 142, endPoint x: 284, endPoint y: 134, distance: 77.4
click at [284, 136] on div "**********" at bounding box center [401, 148] width 546 height 37
type input "**********"
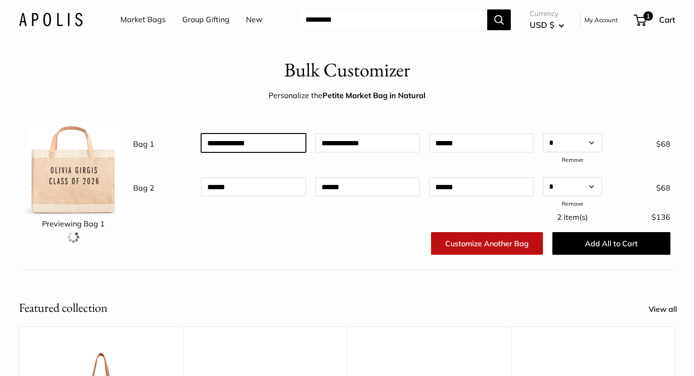
drag, startPoint x: 271, startPoint y: 142, endPoint x: 235, endPoint y: 140, distance: 35.9
click at [235, 140] on input "**********" at bounding box center [253, 143] width 104 height 19
type input "******"
click at [242, 167] on div "**********" at bounding box center [401, 170] width 537 height 81
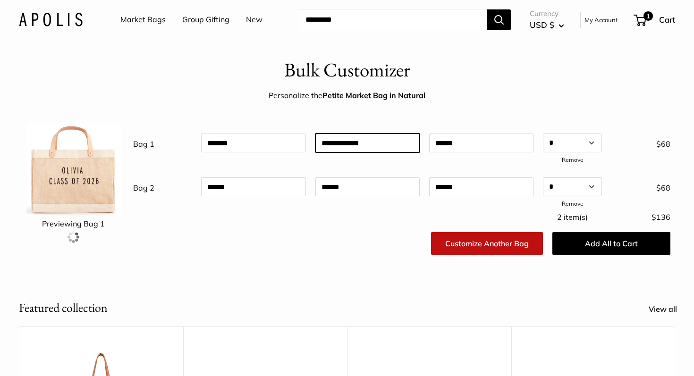
drag, startPoint x: 359, startPoint y: 144, endPoint x: 307, endPoint y: 141, distance: 52.0
click at [307, 142] on div "**********" at bounding box center [401, 148] width 546 height 37
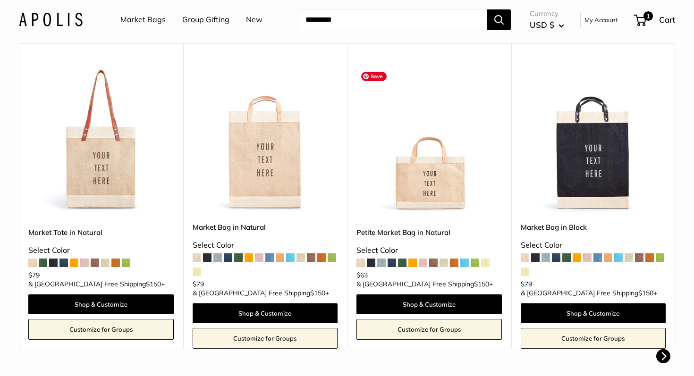
scroll to position [266, 0]
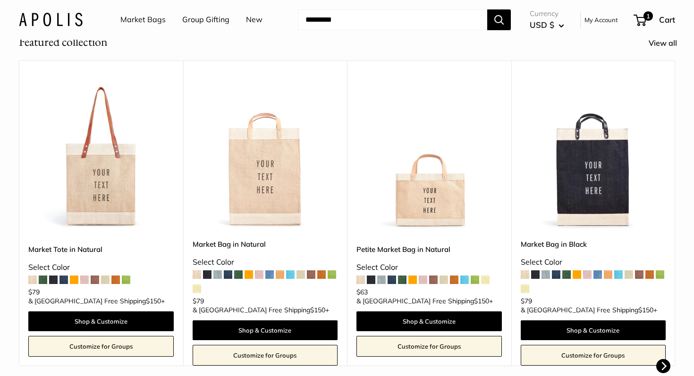
type input "********"
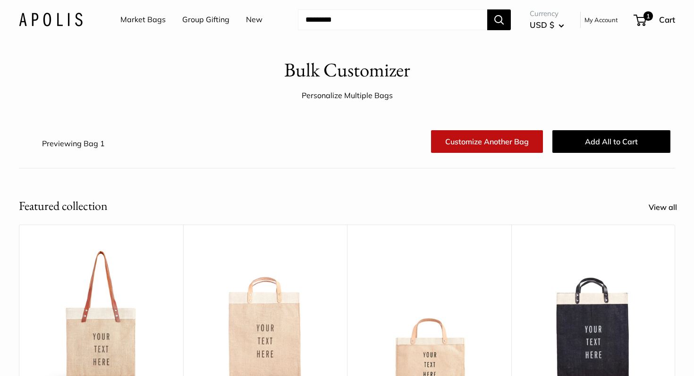
click at [212, 21] on link "Group Gifting" at bounding box center [205, 20] width 47 height 14
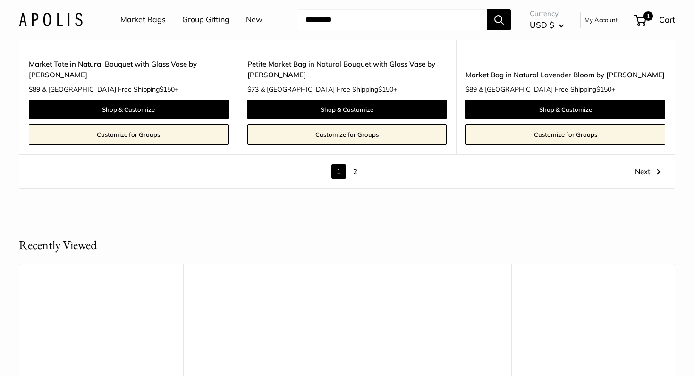
scroll to position [5388, 0]
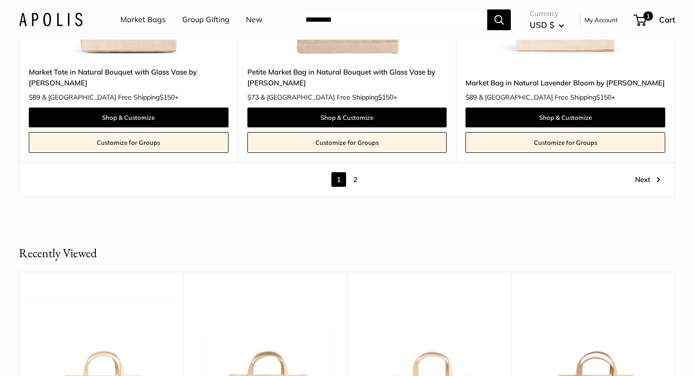
click at [353, 174] on link "2" at bounding box center [355, 179] width 15 height 15
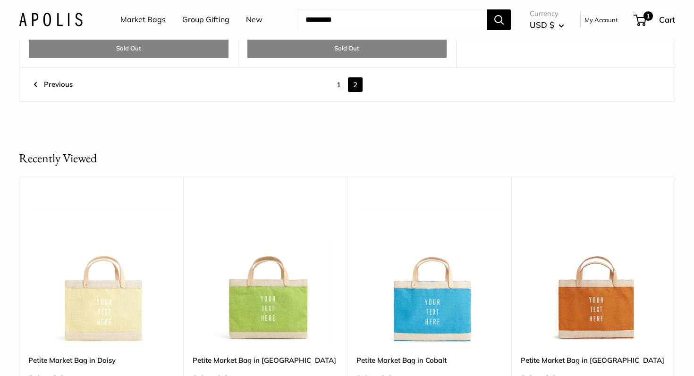
scroll to position [2423, 0]
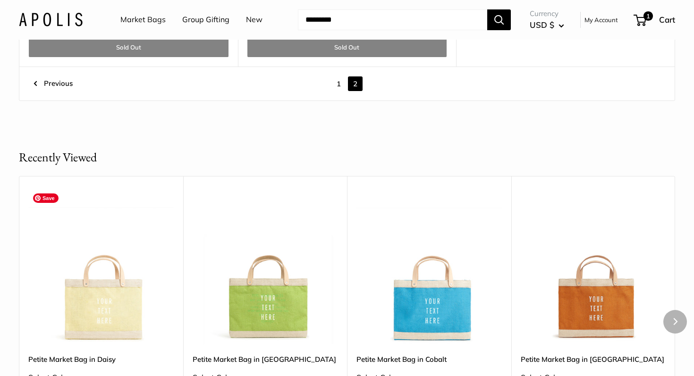
click at [0, 0] on img at bounding box center [0, 0] width 0 height 0
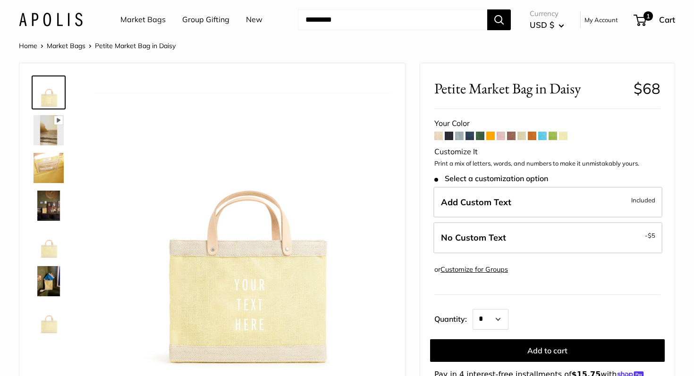
click at [470, 270] on link "Customize for Groups" at bounding box center [473, 269] width 67 height 8
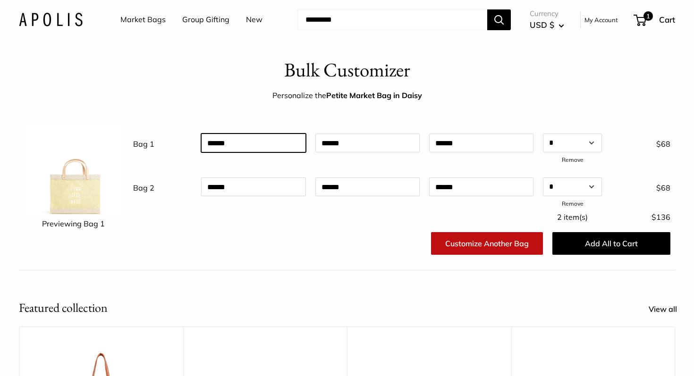
click at [251, 145] on input "text" at bounding box center [253, 143] width 104 height 19
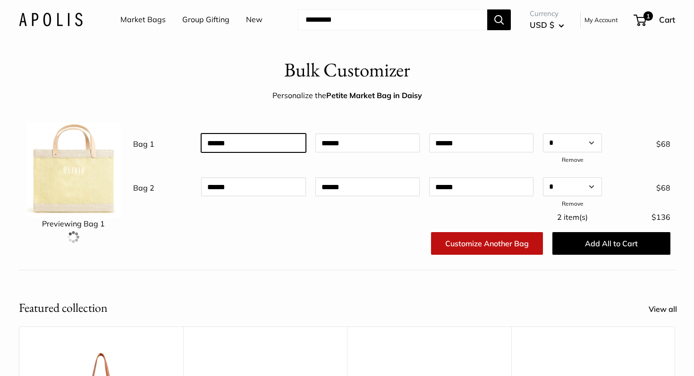
type input "******"
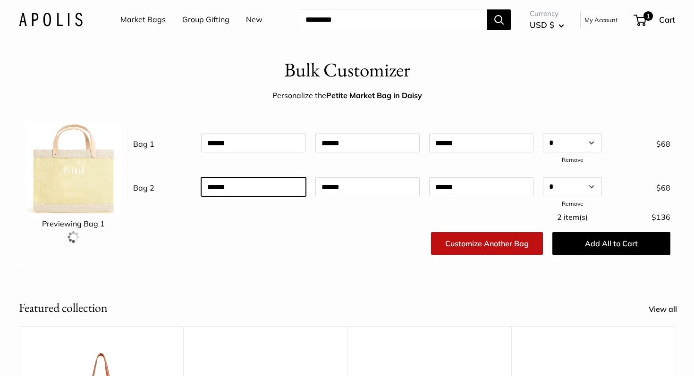
click at [255, 191] on input "text" at bounding box center [253, 186] width 104 height 19
type input "*******"
click at [476, 247] on link "Customize Another Bag" at bounding box center [487, 243] width 112 height 23
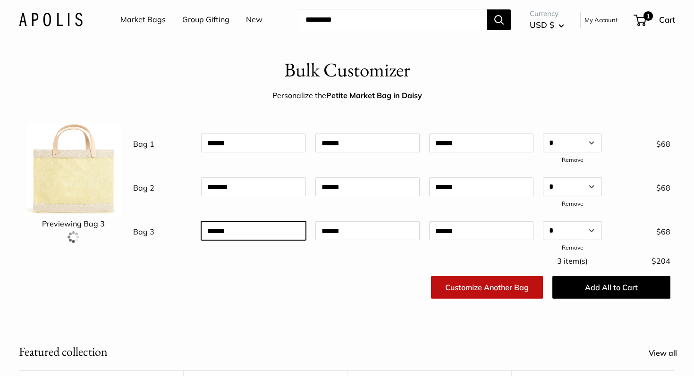
drag, startPoint x: 256, startPoint y: 235, endPoint x: 145, endPoint y: 228, distance: 110.6
click at [145, 228] on div "Bag 3 Qty * * * * * * * * * ** ** ** ** ** ** ** ** ** ** ** ** ** ** ** ** ** …" at bounding box center [401, 236] width 546 height 37
drag, startPoint x: 266, startPoint y: 232, endPoint x: 168, endPoint y: 228, distance: 98.7
click at [168, 228] on div "Bag 3 Qty * * * * * * * * * ** ** ** ** ** ** ** ** ** ** ** ** ** ** ** ** ** …" at bounding box center [401, 236] width 546 height 37
type input "********"
